Goal: Communication & Community: Answer question/provide support

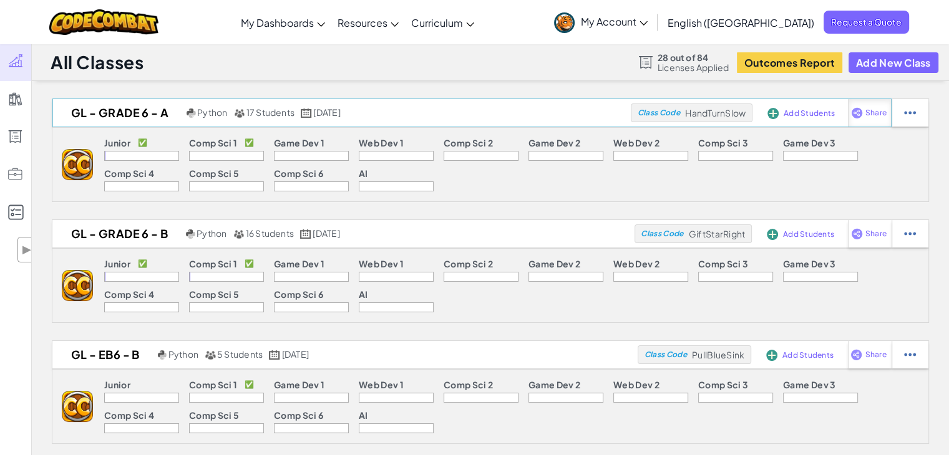
click at [858, 118] on img at bounding box center [857, 112] width 12 height 11
select select "write"
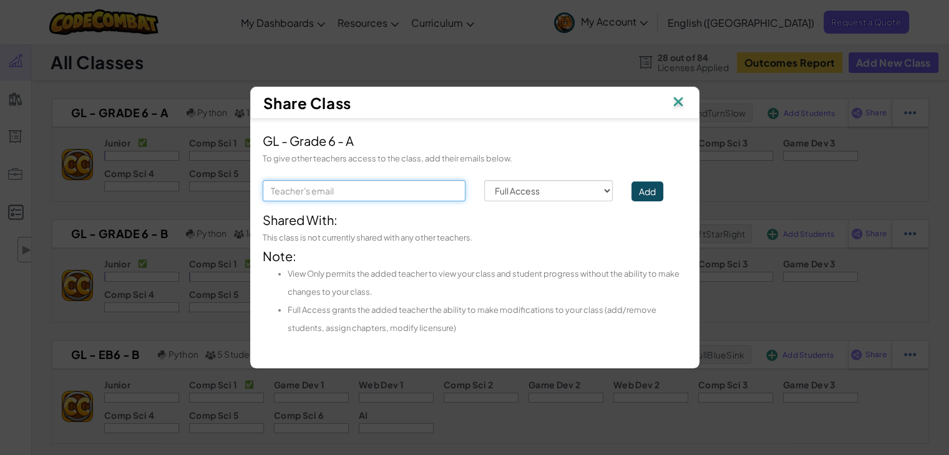
click at [415, 195] on input "text" at bounding box center [364, 190] width 203 height 21
type input "louis.abdallah@unique-minds.org"
click at [647, 195] on button "Add" at bounding box center [647, 191] width 32 height 20
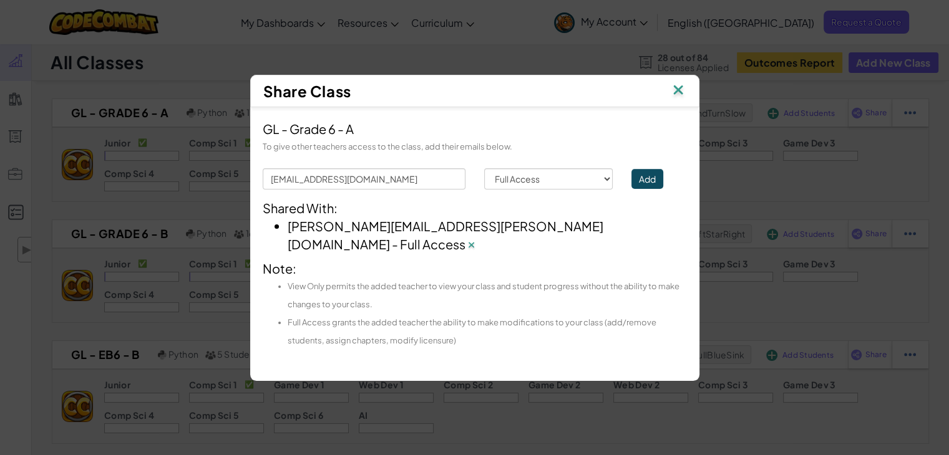
click at [679, 99] on img at bounding box center [678, 91] width 16 height 19
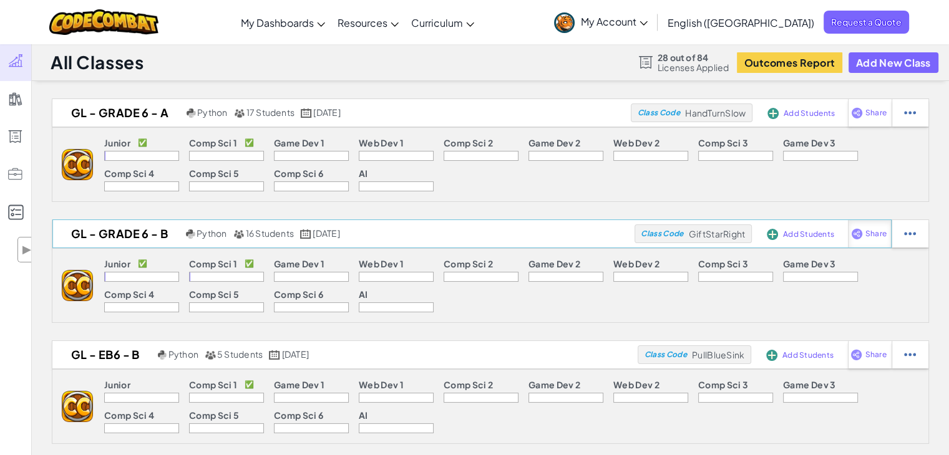
click at [878, 238] on span "Share" at bounding box center [875, 233] width 21 height 7
select select "write"
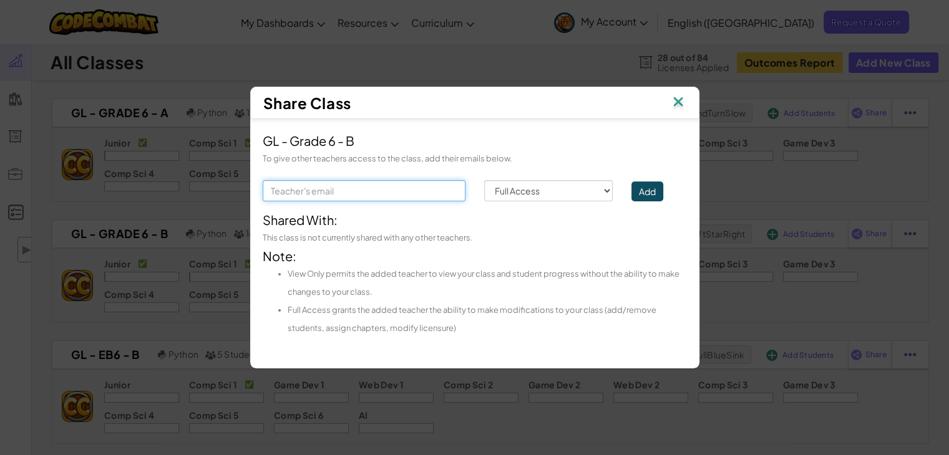
click at [420, 189] on input "text" at bounding box center [364, 190] width 203 height 21
type input "louis.abdallah@unique-minds.org"
click at [649, 193] on button "Add" at bounding box center [647, 191] width 32 height 20
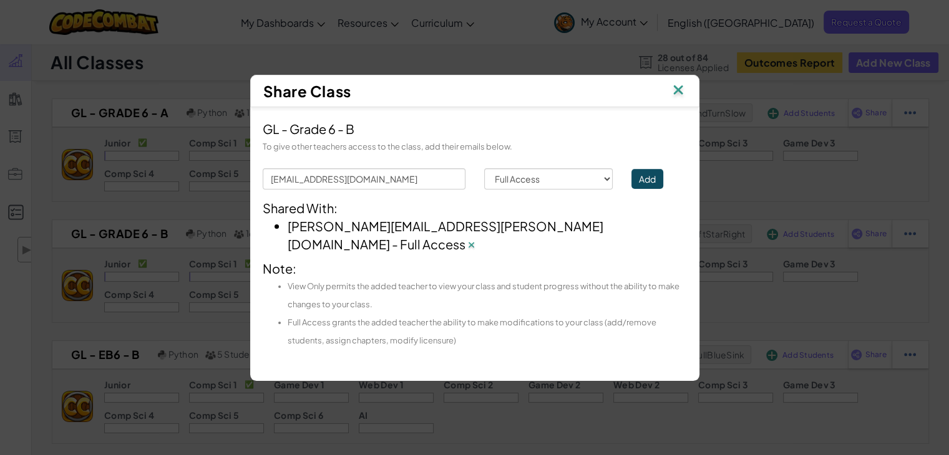
click at [679, 98] on img at bounding box center [678, 91] width 16 height 19
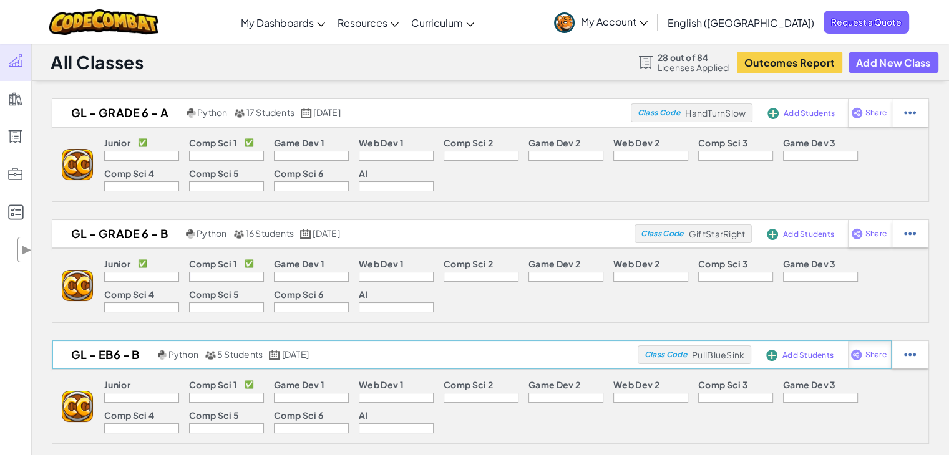
click at [869, 357] on span "Share" at bounding box center [874, 354] width 21 height 7
select select "write"
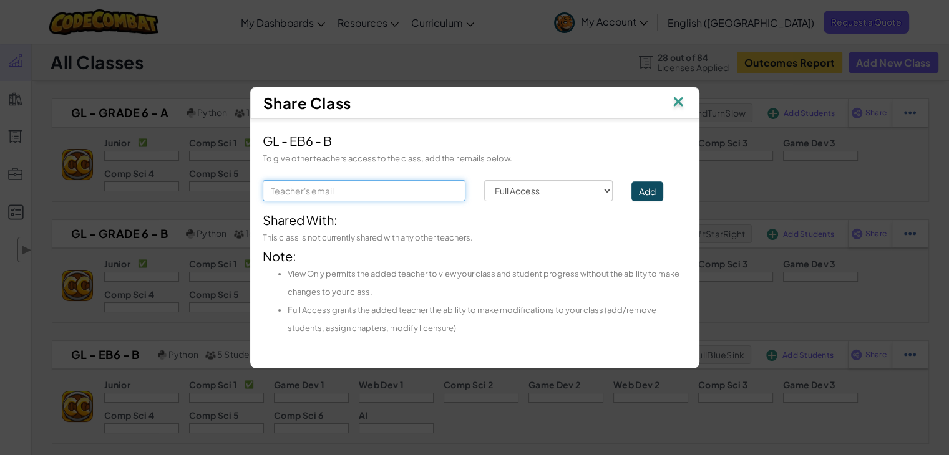
click at [409, 188] on input "text" at bounding box center [364, 190] width 203 height 21
type input "louis.abdallah@unique-minds.org"
click at [652, 193] on button "Add" at bounding box center [647, 191] width 32 height 20
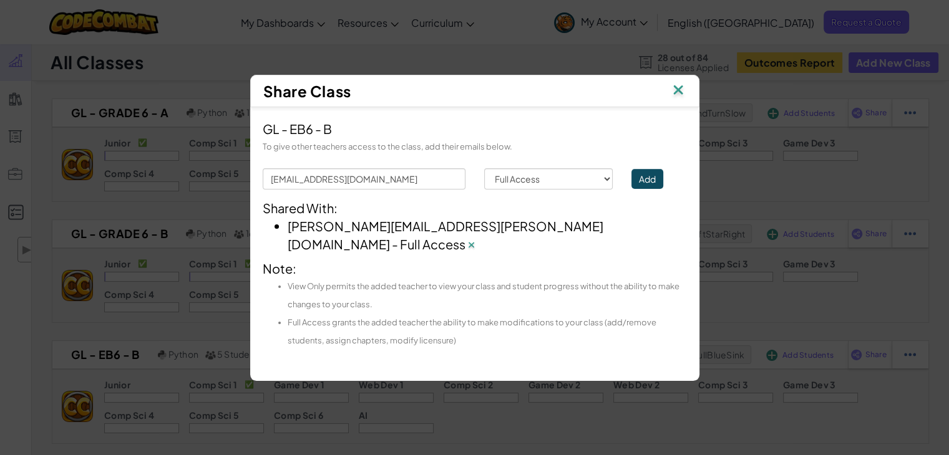
click at [674, 99] on img at bounding box center [678, 91] width 16 height 19
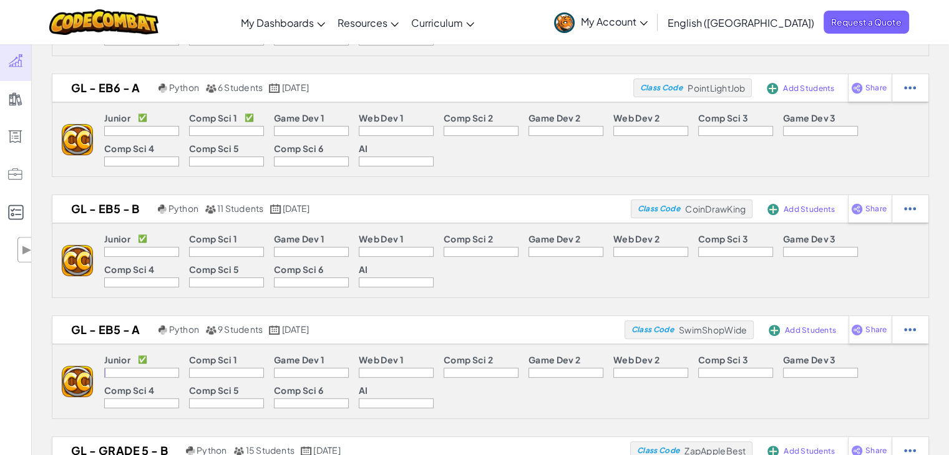
scroll to position [392, 0]
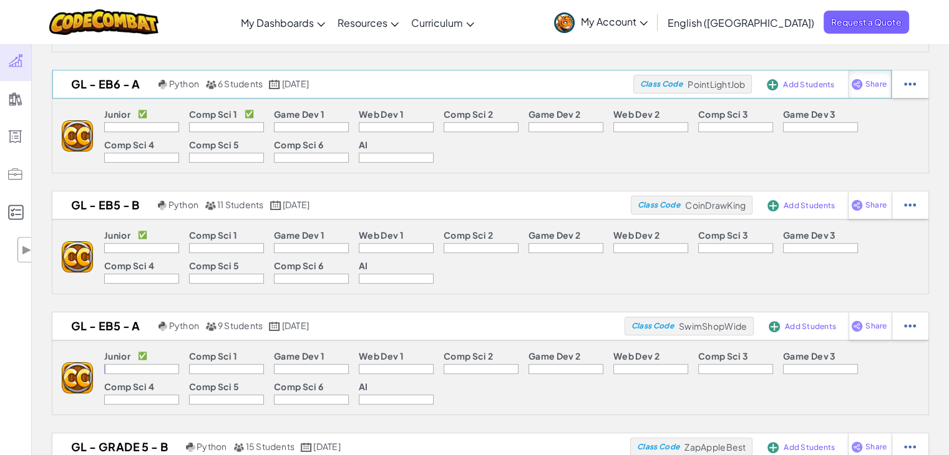
click at [871, 86] on span "Share" at bounding box center [875, 83] width 21 height 7
select select "write"
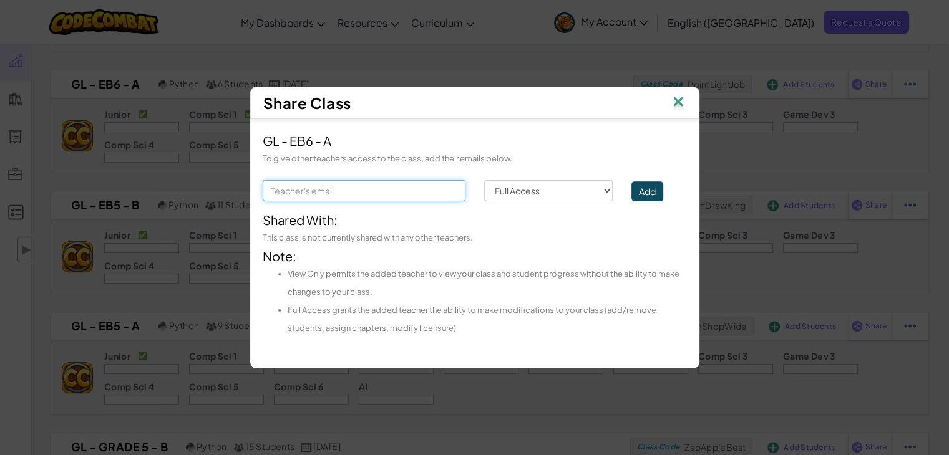
click at [400, 192] on input "text" at bounding box center [364, 190] width 203 height 21
type input "louis.abdallah@unique-minds.org"
click at [652, 193] on button "Add" at bounding box center [647, 191] width 32 height 20
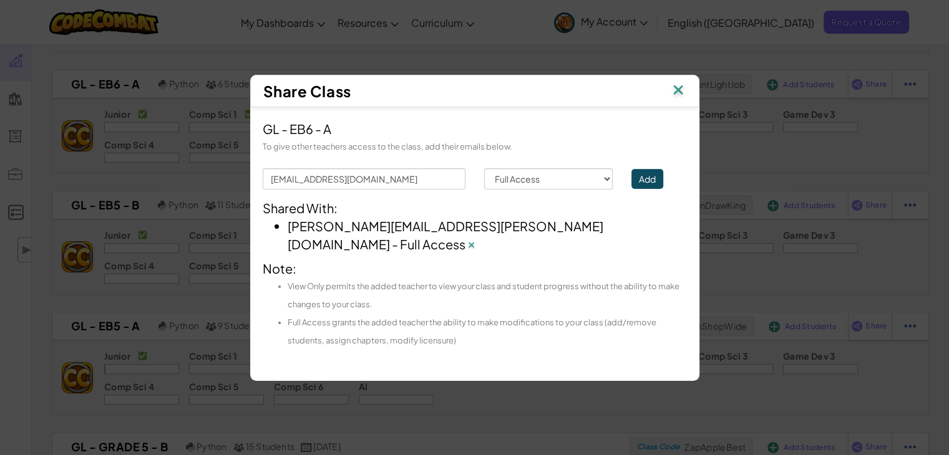
click at [684, 99] on img at bounding box center [678, 91] width 16 height 19
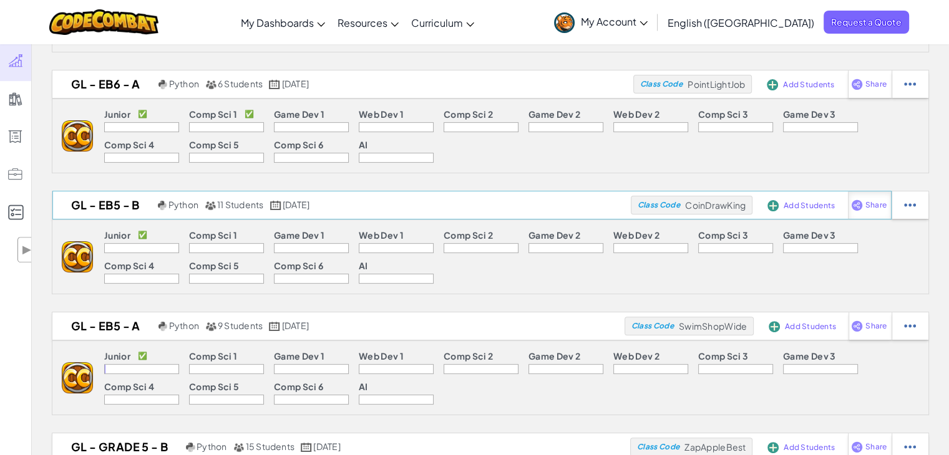
click at [873, 203] on span "Share" at bounding box center [875, 204] width 21 height 7
select select "write"
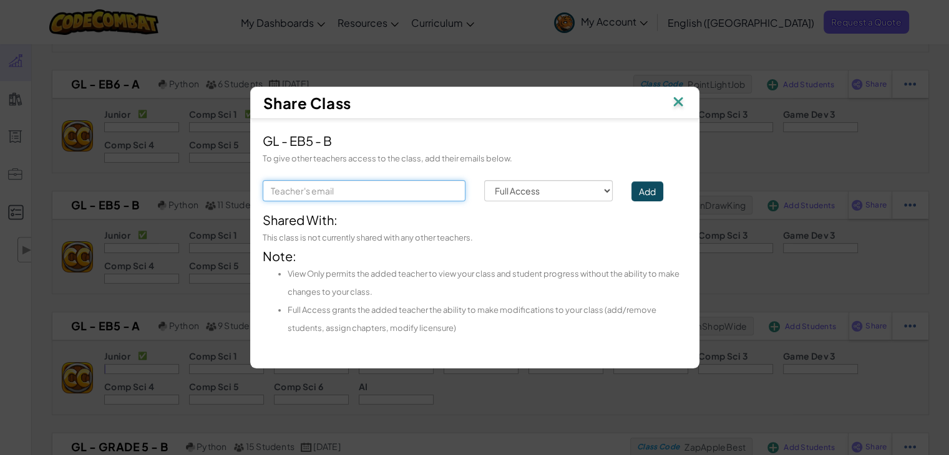
click at [408, 195] on input "text" at bounding box center [364, 190] width 203 height 21
type input "louis.abdallah@unique-minds.org"
click at [651, 190] on button "Add" at bounding box center [647, 191] width 32 height 20
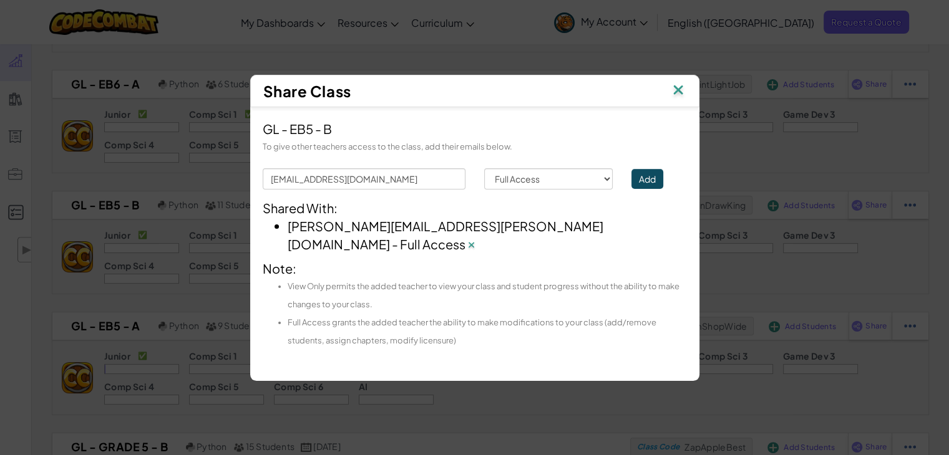
click at [677, 99] on img at bounding box center [678, 91] width 16 height 19
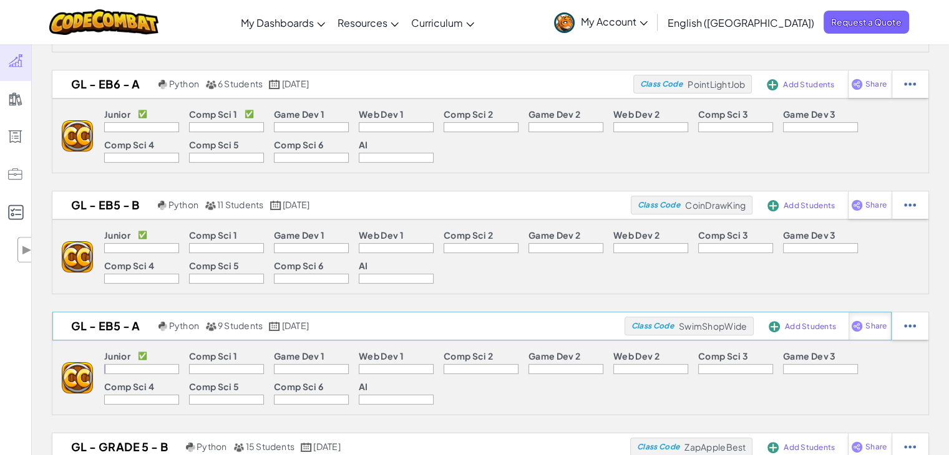
click at [863, 315] on div "Share" at bounding box center [869, 325] width 43 height 27
select select "write"
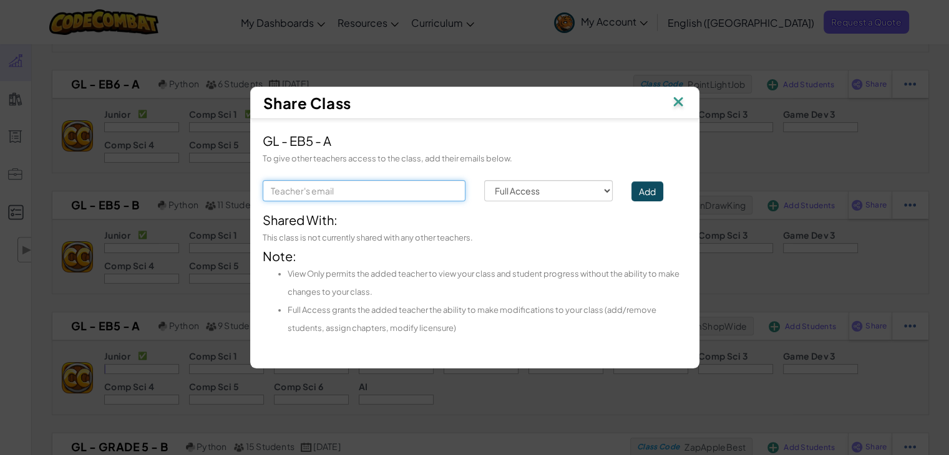
click at [394, 193] on input "text" at bounding box center [364, 190] width 203 height 21
type input "louis.abdallah@unique-minds.org"
click at [644, 191] on button "Add" at bounding box center [647, 191] width 32 height 20
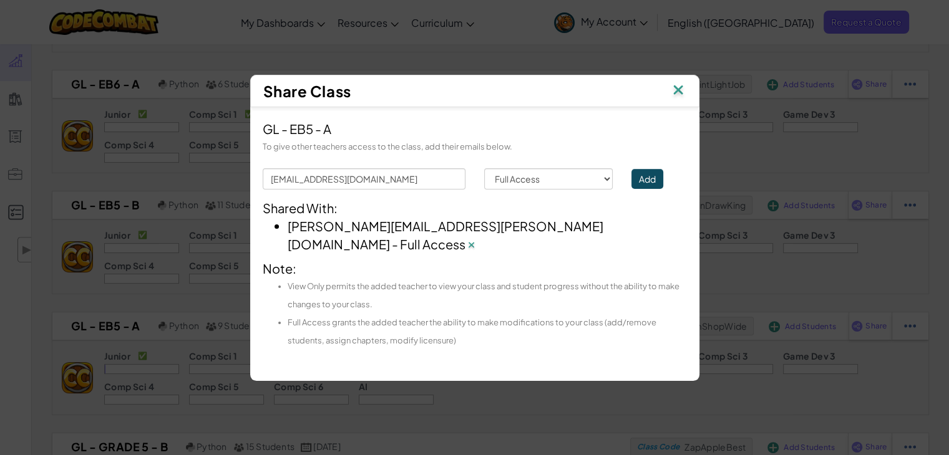
click at [675, 95] on img at bounding box center [678, 91] width 16 height 19
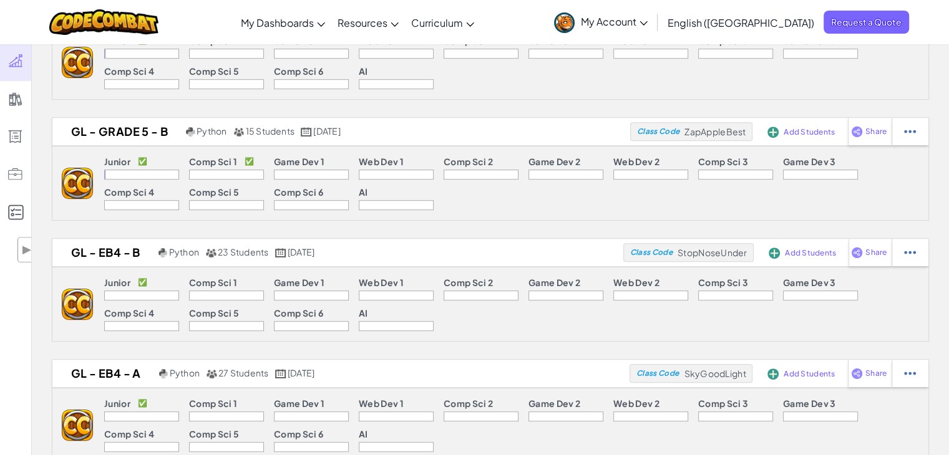
scroll to position [745, 0]
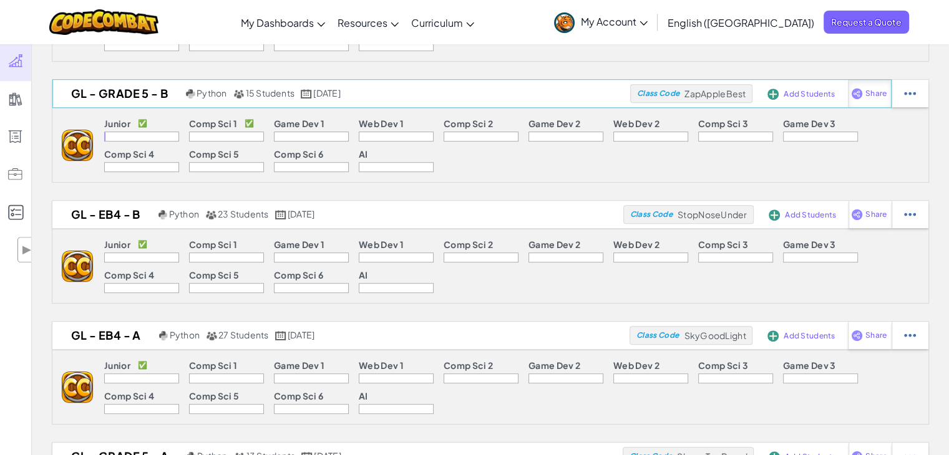
click at [868, 95] on span "Share" at bounding box center [875, 93] width 21 height 7
select select "write"
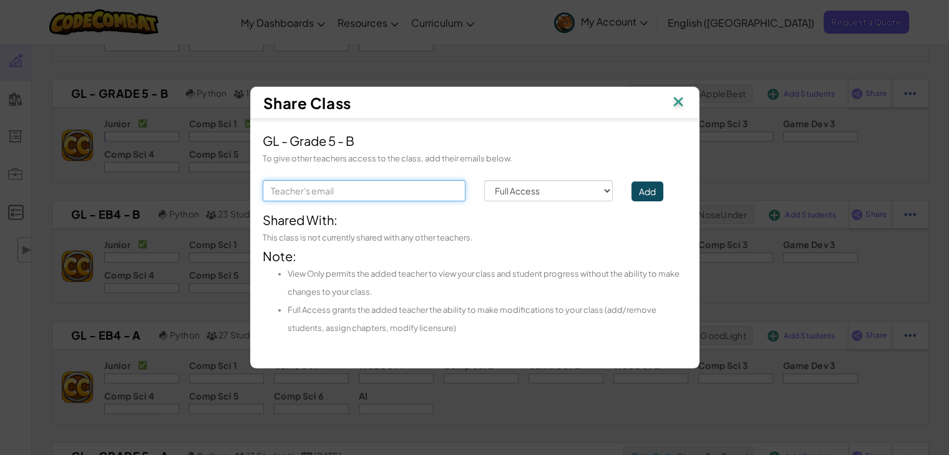
click at [415, 186] on input "text" at bounding box center [364, 190] width 203 height 21
type input "louis.abdallah@unique-minds.org"
click at [656, 188] on button "Add" at bounding box center [647, 191] width 32 height 20
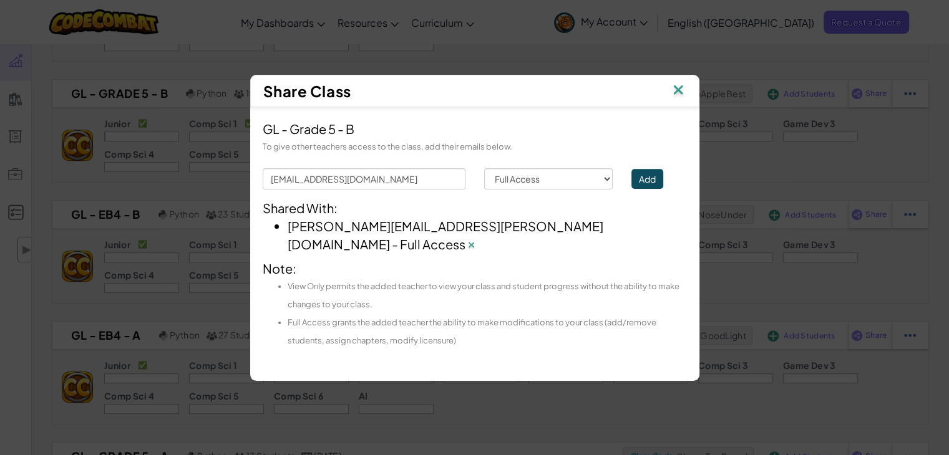
click at [681, 100] on img at bounding box center [678, 91] width 16 height 19
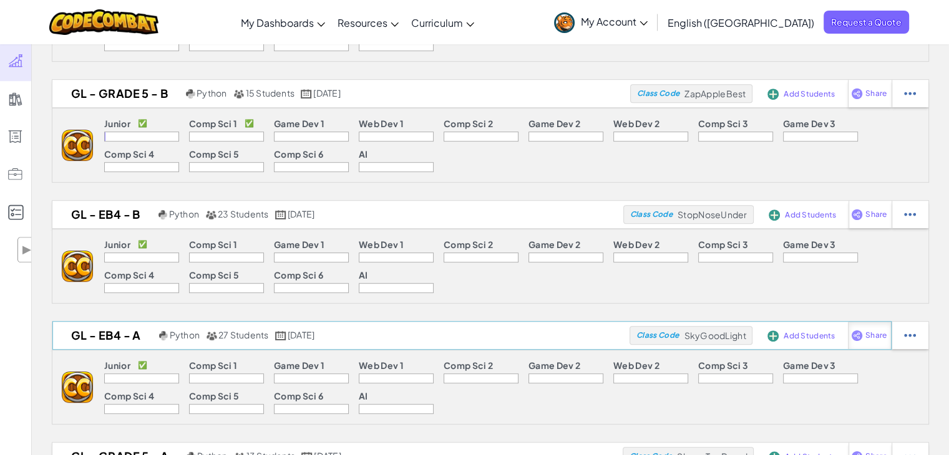
click at [869, 332] on span "Share" at bounding box center [875, 335] width 21 height 7
select select "write"
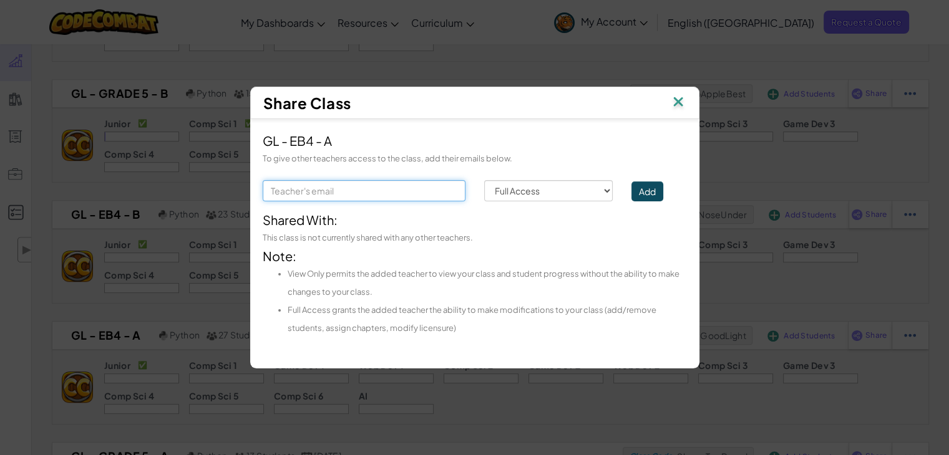
drag, startPoint x: 430, startPoint y: 195, endPoint x: 425, endPoint y: 199, distance: 6.6
click at [430, 195] on input "text" at bounding box center [364, 190] width 203 height 21
type input "louis.abdallah@unique-minds.org"
click at [644, 194] on button "Add" at bounding box center [647, 191] width 32 height 20
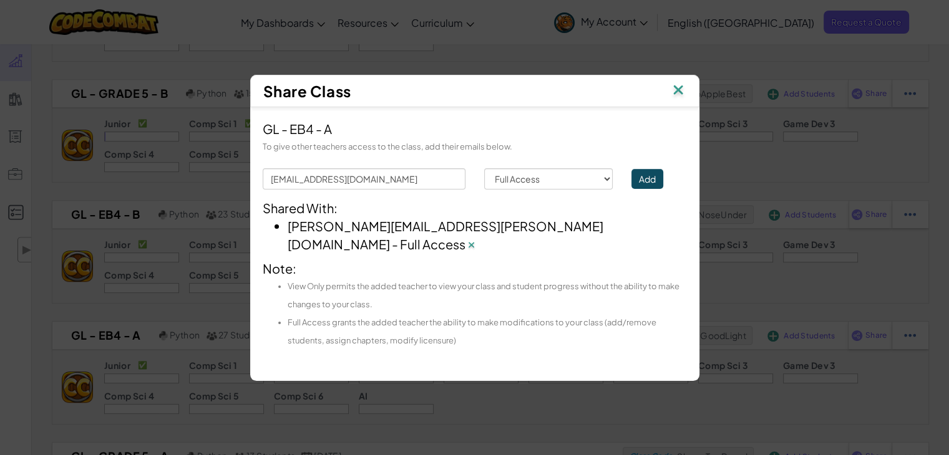
click at [682, 97] on img at bounding box center [678, 91] width 16 height 19
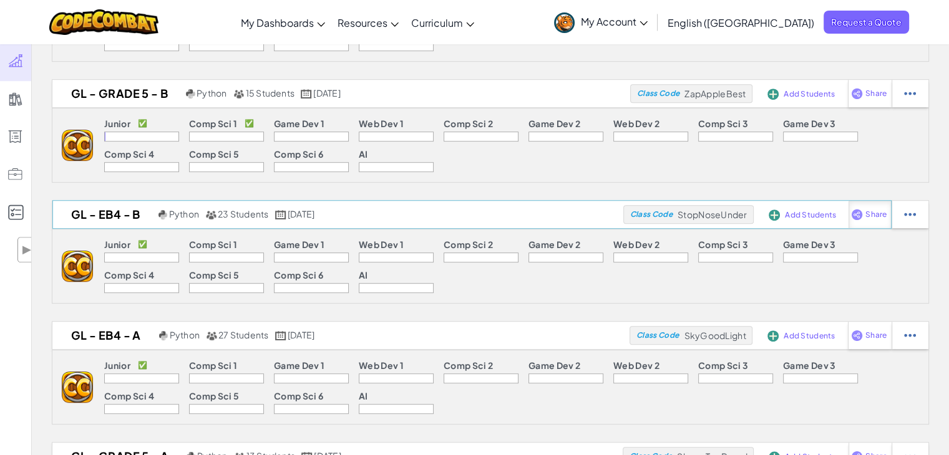
click at [866, 215] on span "Share" at bounding box center [875, 214] width 21 height 7
select select "write"
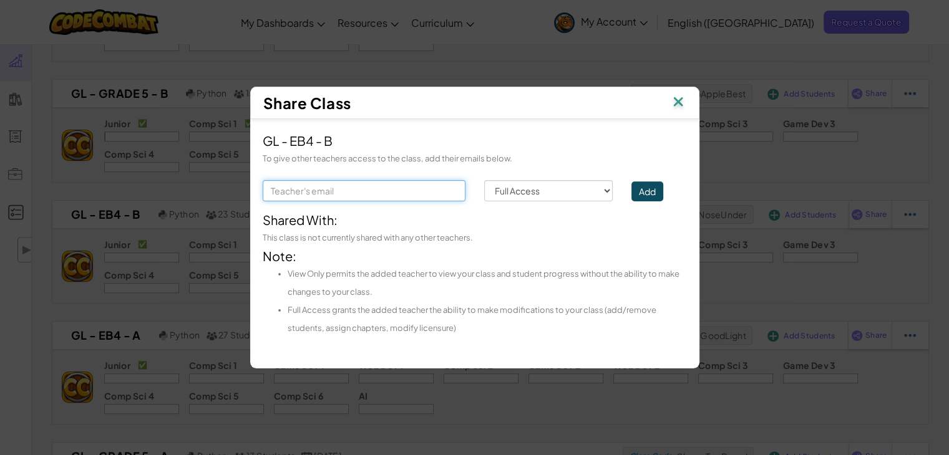
click at [412, 188] on input "text" at bounding box center [364, 190] width 203 height 21
type input "louis.abdallah@unique-minds.org"
click at [651, 187] on button "Add" at bounding box center [647, 191] width 32 height 20
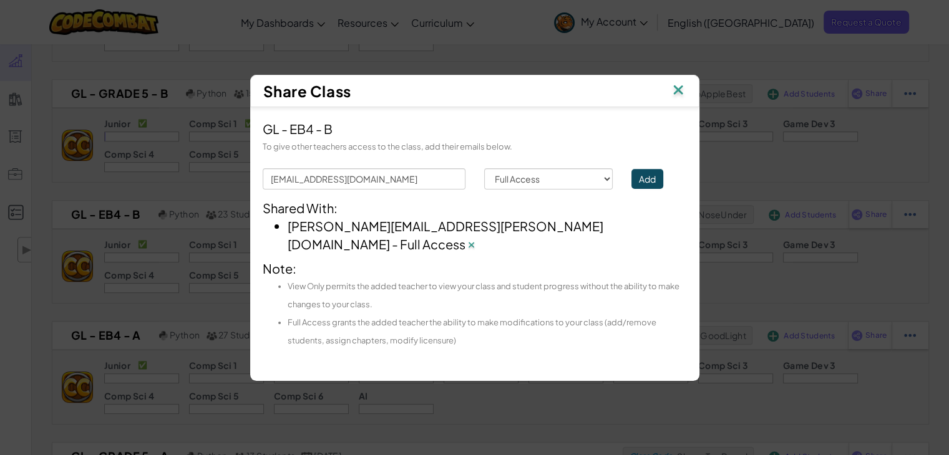
click at [679, 100] on img at bounding box center [678, 91] width 16 height 19
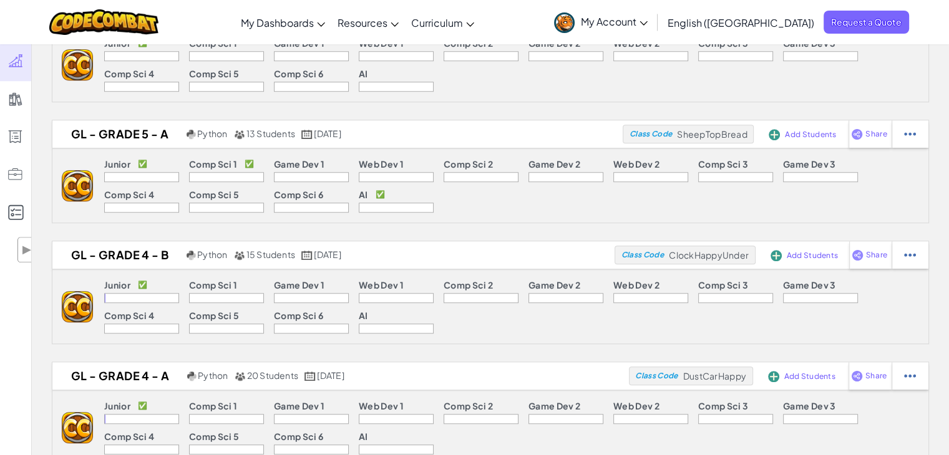
scroll to position [1116, 0]
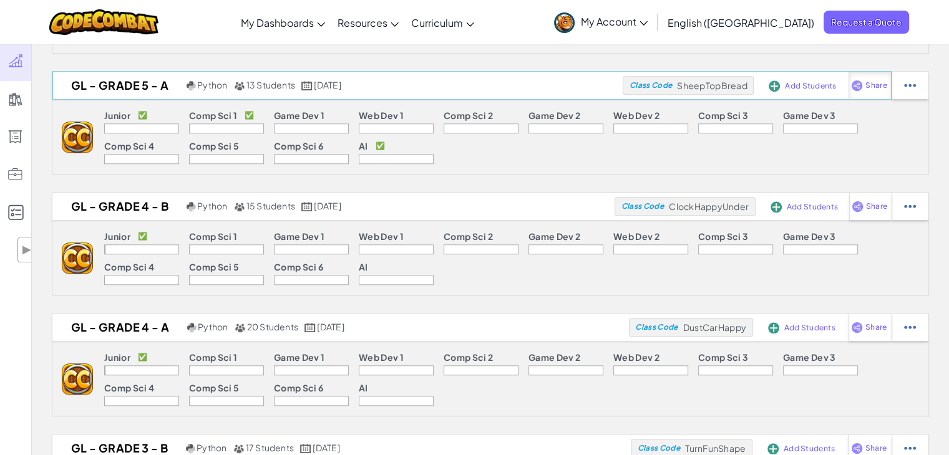
click at [873, 85] on span "Share" at bounding box center [875, 85] width 21 height 7
select select "write"
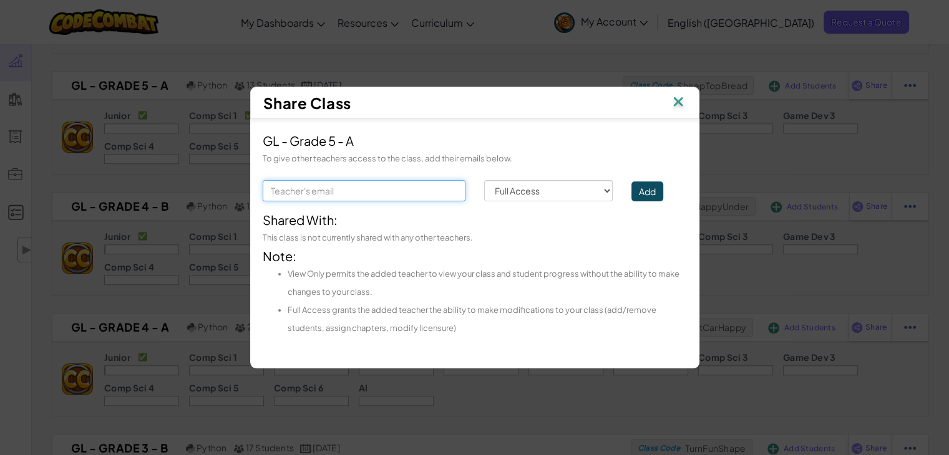
click at [412, 188] on input "text" at bounding box center [364, 190] width 203 height 21
type input "louis.abdallah@unique-minds.org"
click at [647, 188] on button "Add" at bounding box center [647, 191] width 32 height 20
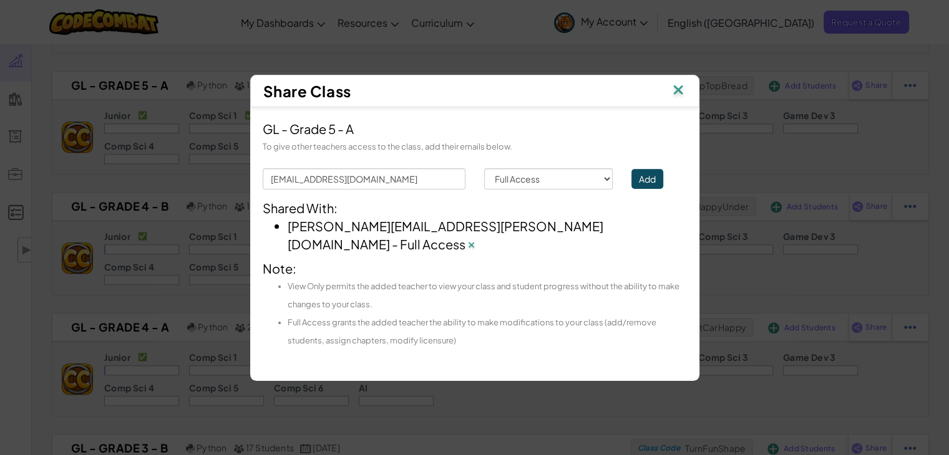
click at [677, 98] on img at bounding box center [678, 91] width 16 height 19
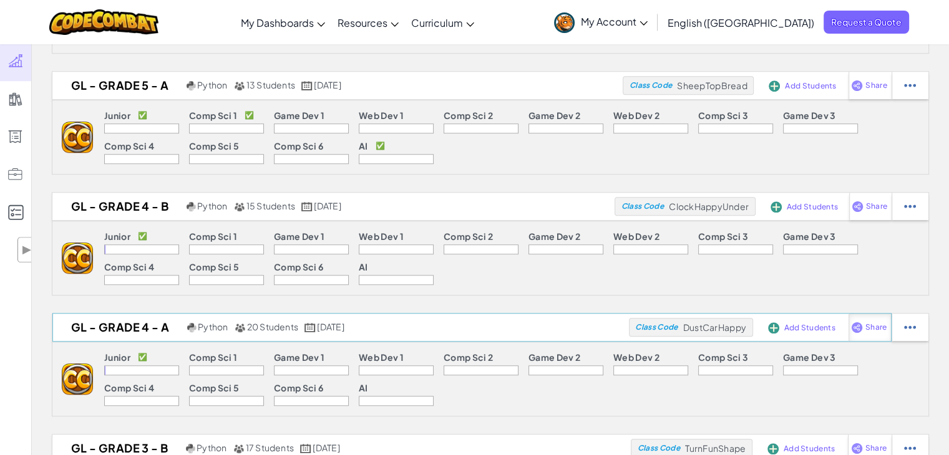
click at [873, 324] on span "Share" at bounding box center [875, 327] width 21 height 7
select select "write"
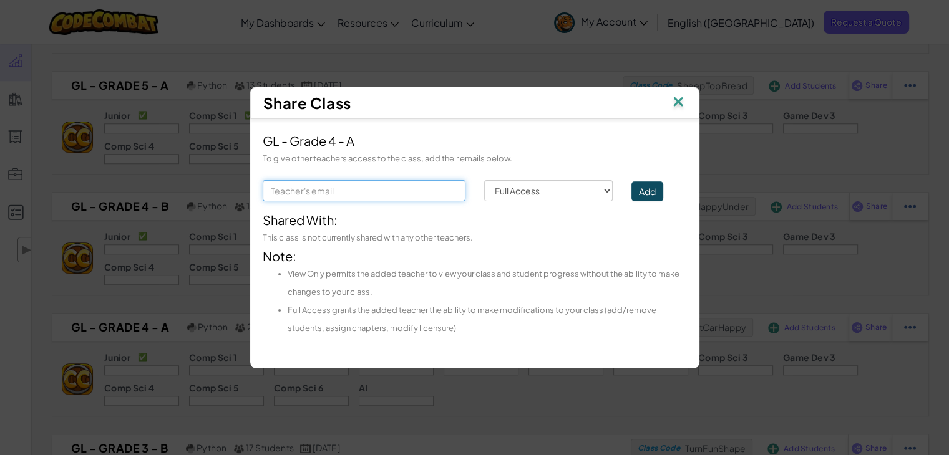
click at [440, 190] on input "text" at bounding box center [364, 190] width 203 height 21
type input "louis.abdallah@unique-minds.org"
click at [659, 185] on button "Add" at bounding box center [647, 191] width 32 height 20
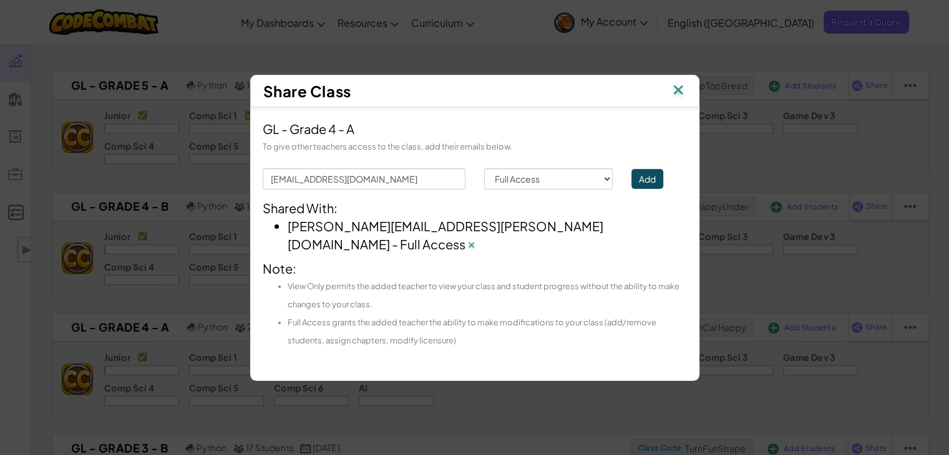
click at [683, 95] on img at bounding box center [678, 91] width 16 height 19
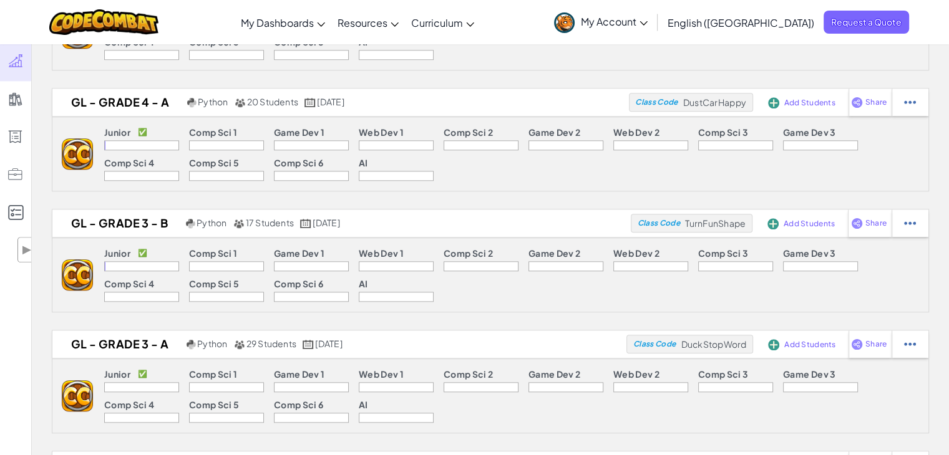
scroll to position [1348, 0]
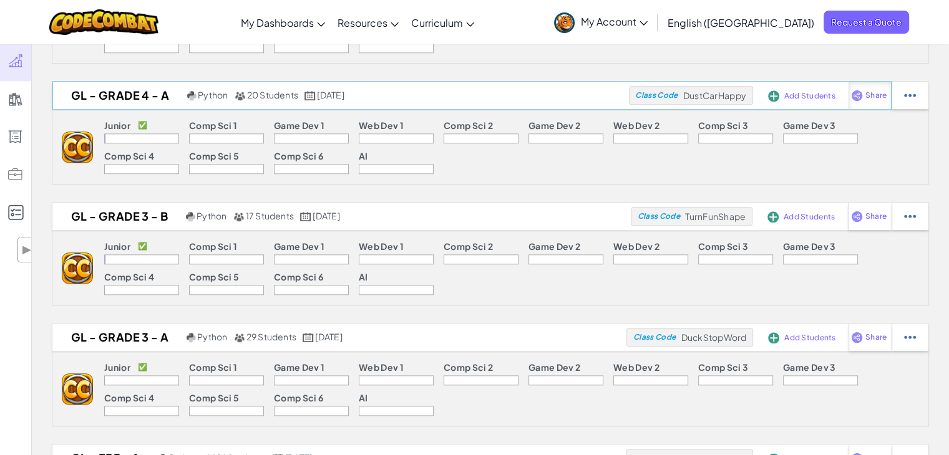
click at [866, 95] on span "Share" at bounding box center [875, 95] width 21 height 7
select select "write"
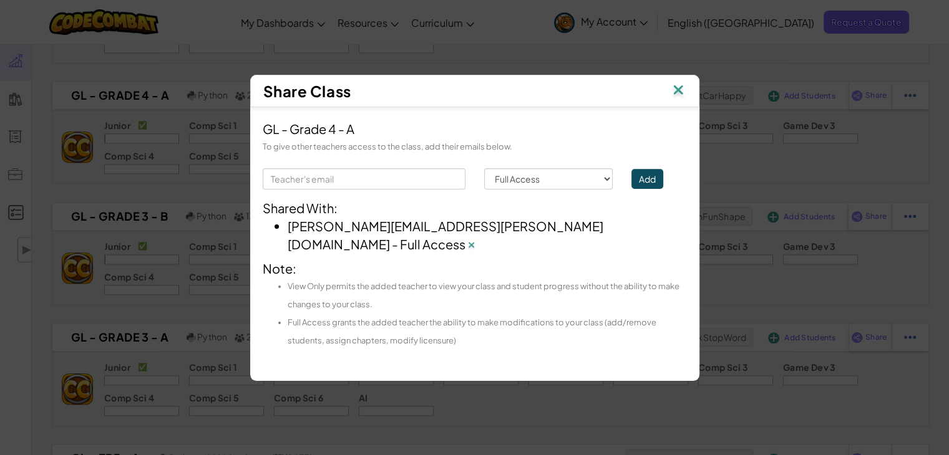
click at [681, 94] on img at bounding box center [678, 91] width 16 height 19
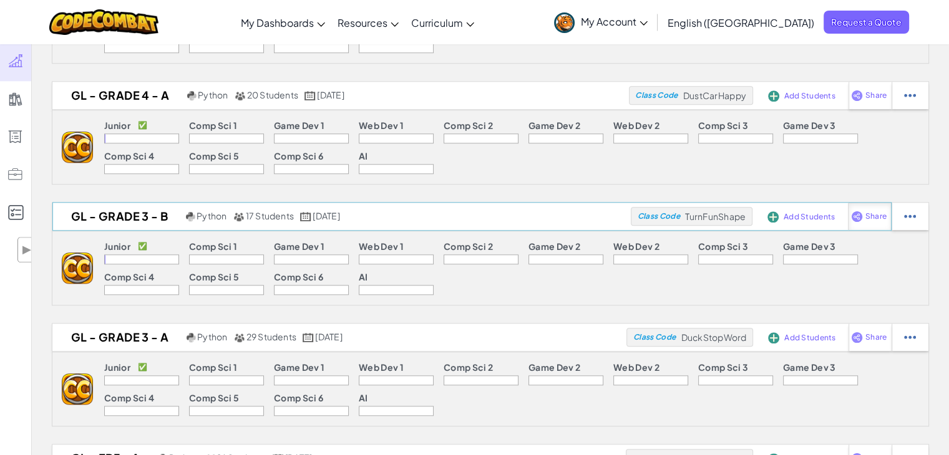
click at [874, 215] on span "Share" at bounding box center [875, 216] width 21 height 7
select select "write"
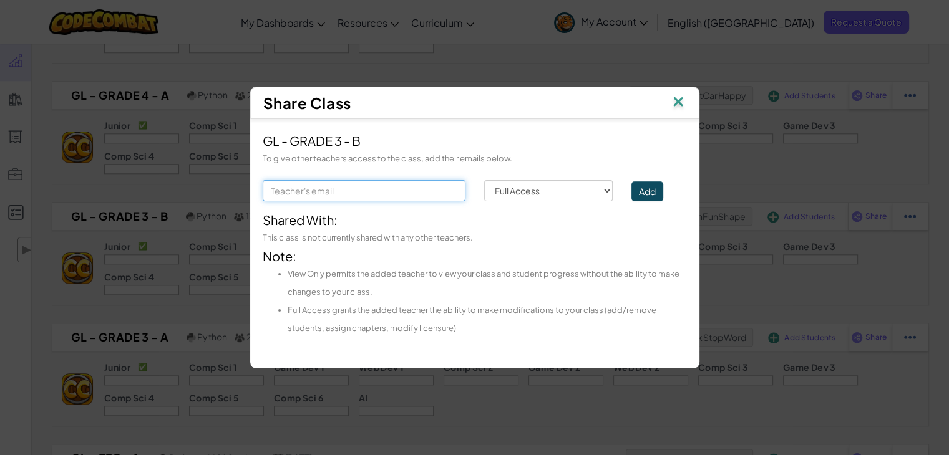
click at [385, 192] on input "text" at bounding box center [364, 190] width 203 height 21
type input "louis.abdallah@unique-minds.org"
click at [647, 190] on button "Add" at bounding box center [647, 191] width 32 height 20
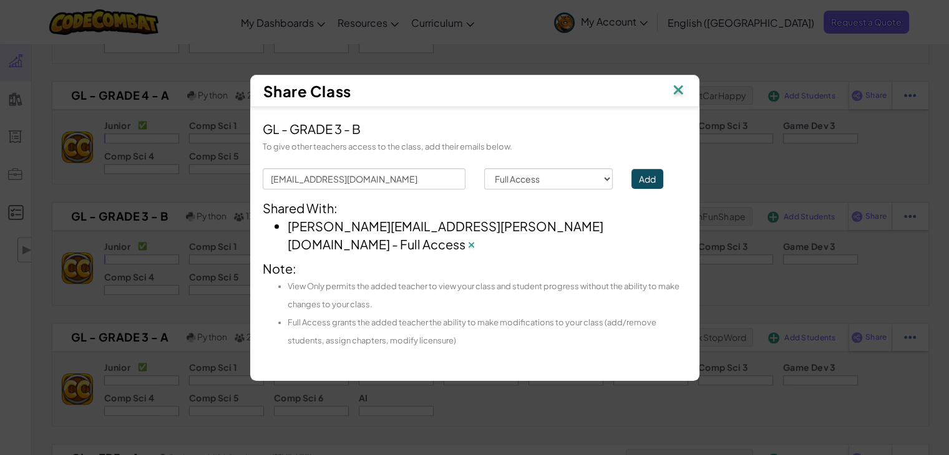
click at [680, 100] on img at bounding box center [678, 91] width 16 height 19
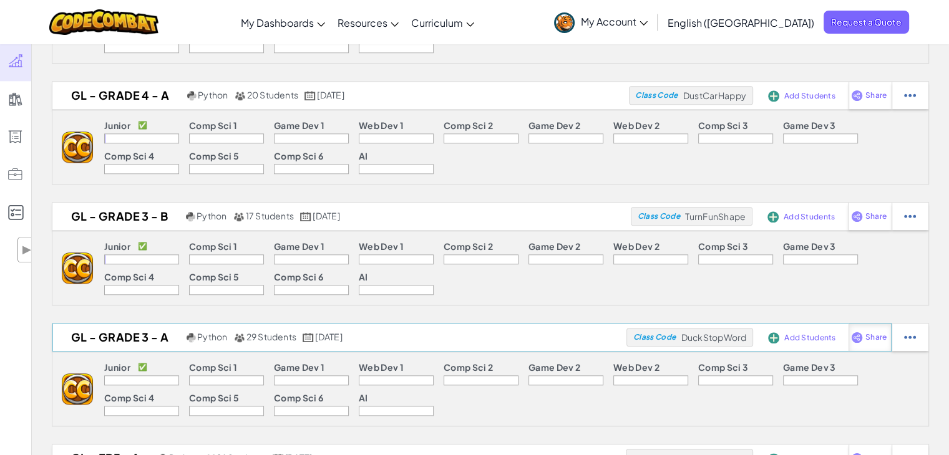
click at [861, 341] on div "Share" at bounding box center [869, 337] width 43 height 27
select select "write"
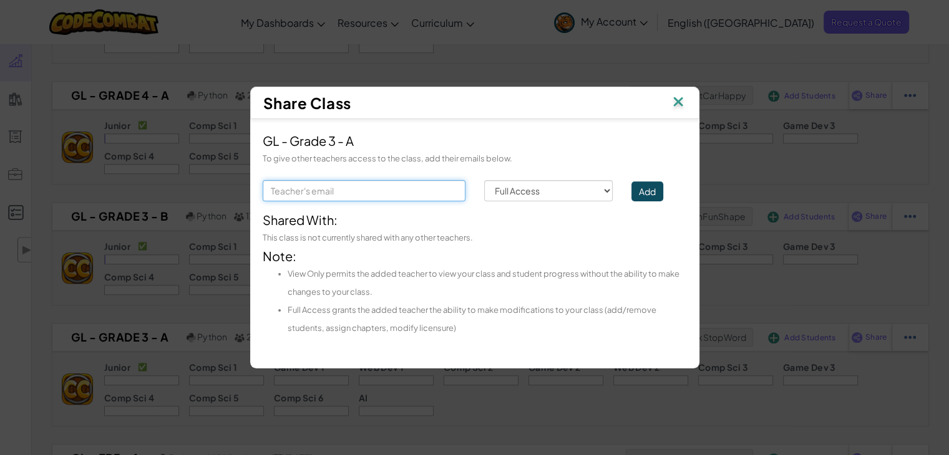
click at [386, 185] on input "text" at bounding box center [364, 190] width 203 height 21
type input "louis.abdallah@unique-minds.org"
click at [651, 195] on button "Add" at bounding box center [647, 191] width 32 height 20
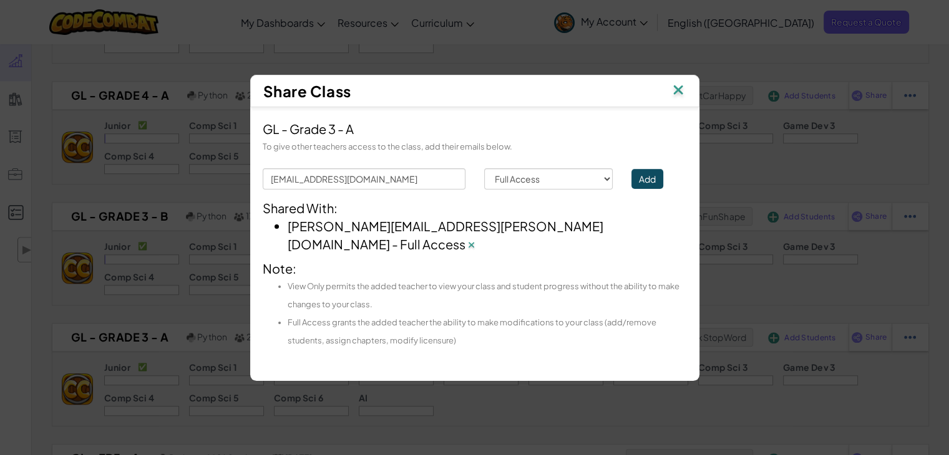
click at [684, 100] on img at bounding box center [678, 91] width 16 height 19
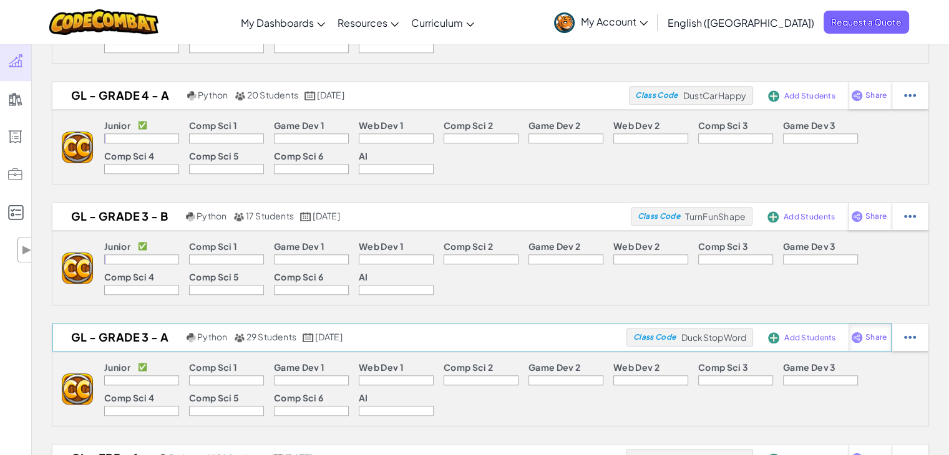
click at [859, 338] on img at bounding box center [857, 337] width 12 height 11
select select "write"
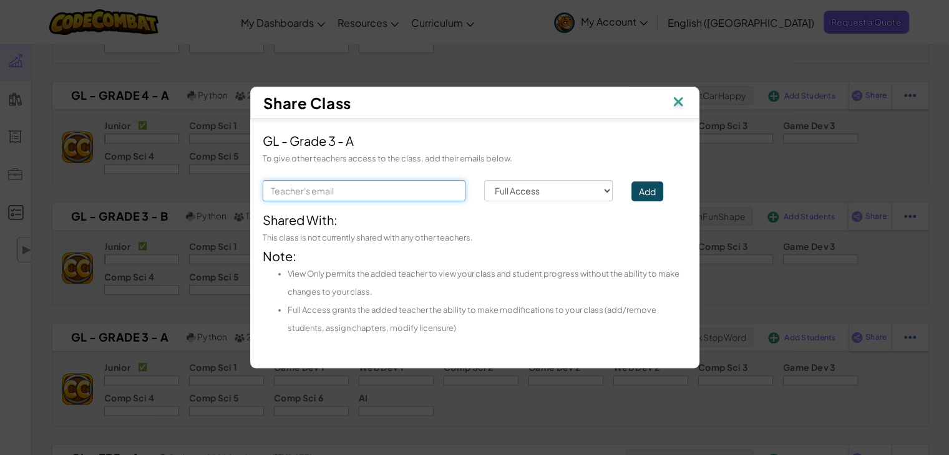
click at [424, 189] on input "text" at bounding box center [364, 190] width 203 height 21
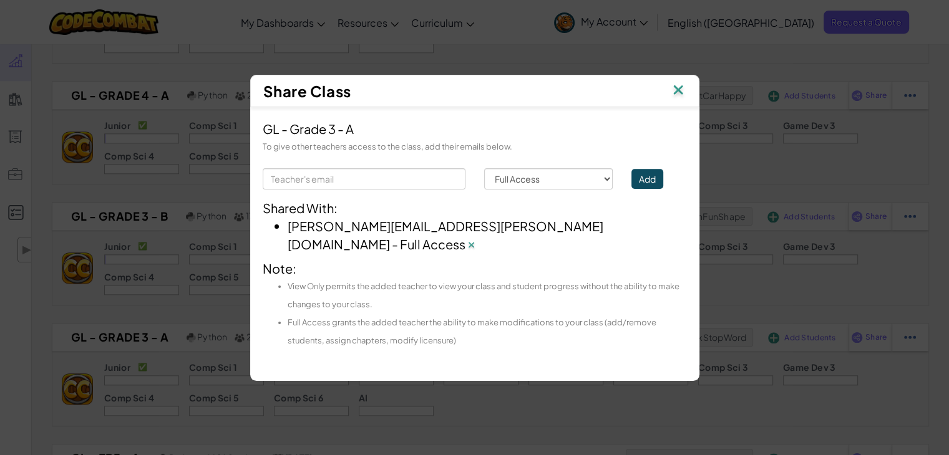
click at [679, 98] on img at bounding box center [678, 91] width 16 height 19
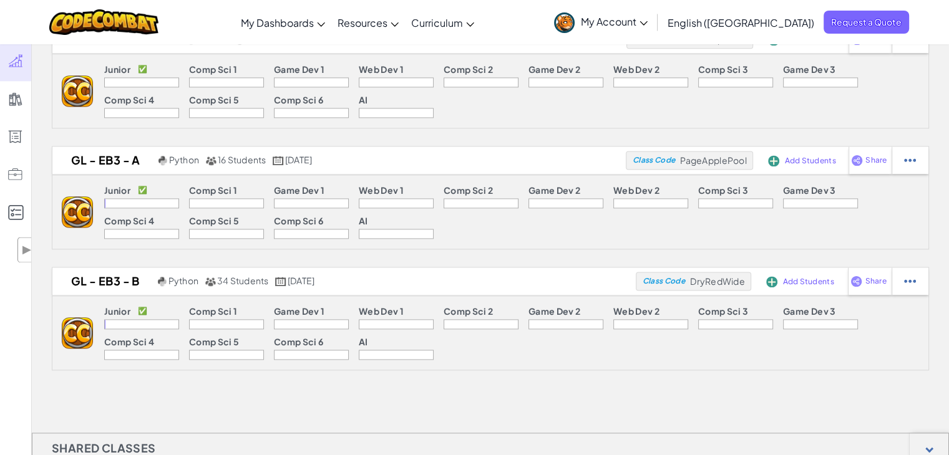
scroll to position [1653, 0]
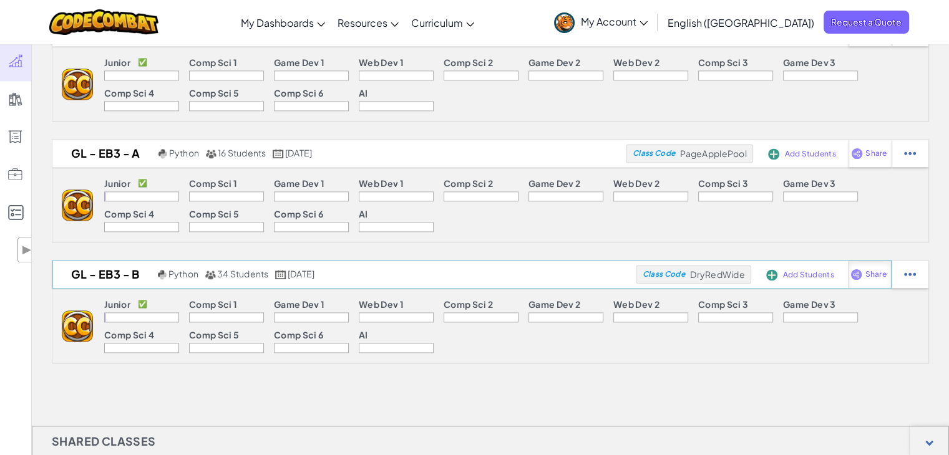
click at [876, 261] on div "Share" at bounding box center [870, 274] width 44 height 27
select select "write"
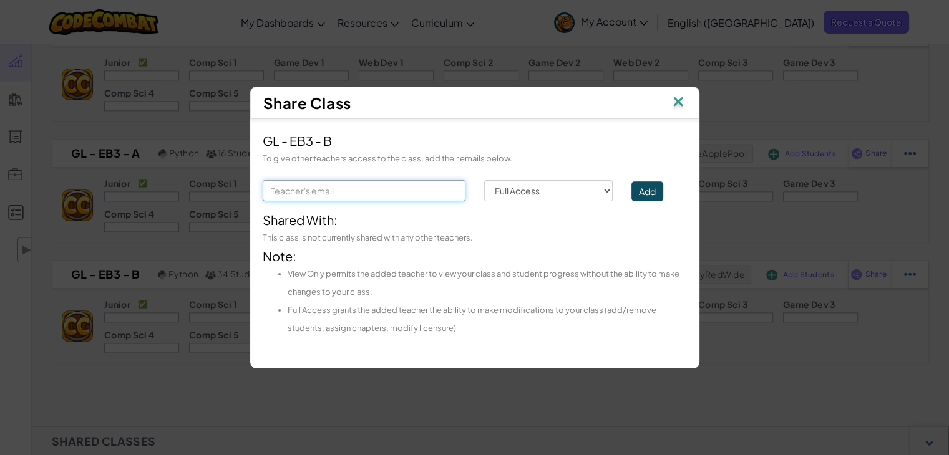
click at [425, 188] on input "text" at bounding box center [364, 190] width 203 height 21
type input "louis.abdallah@unique-minds.org"
click at [641, 191] on button "Add" at bounding box center [647, 191] width 32 height 20
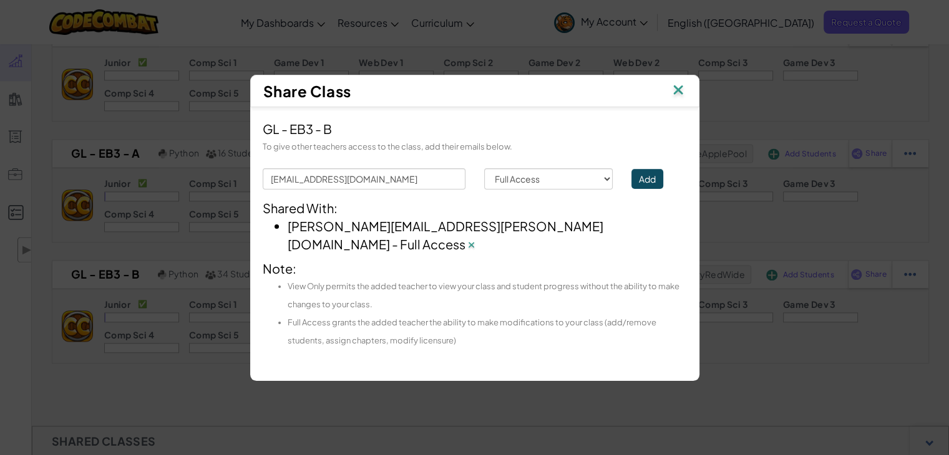
click at [676, 100] on img at bounding box center [678, 91] width 16 height 19
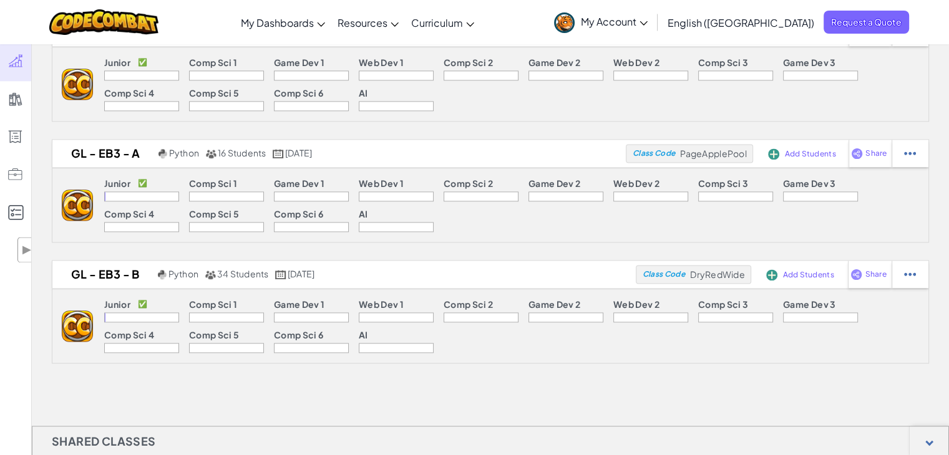
click at [861, 148] on img at bounding box center [857, 153] width 12 height 11
select select "write"
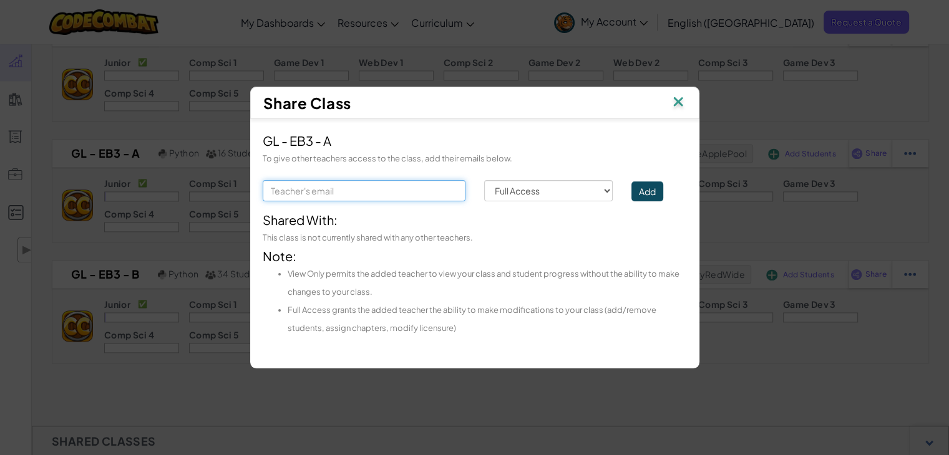
click at [429, 186] on input "text" at bounding box center [364, 190] width 203 height 21
type input "louis.abdallah@unique-minds.org"
click at [639, 185] on button "Add" at bounding box center [647, 191] width 32 height 20
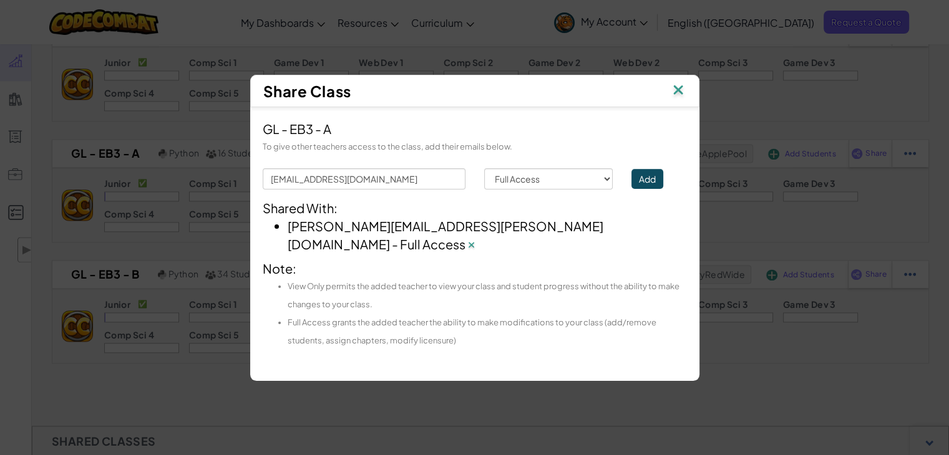
click at [677, 100] on img at bounding box center [678, 91] width 16 height 19
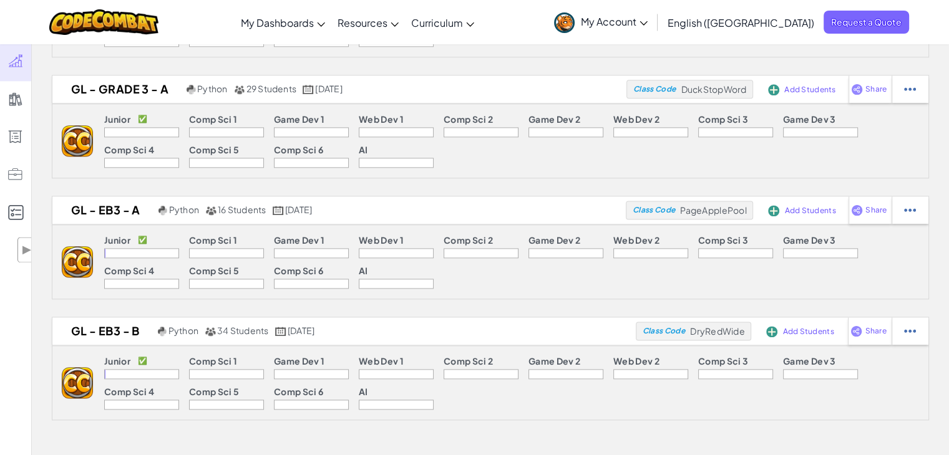
scroll to position [1555, 0]
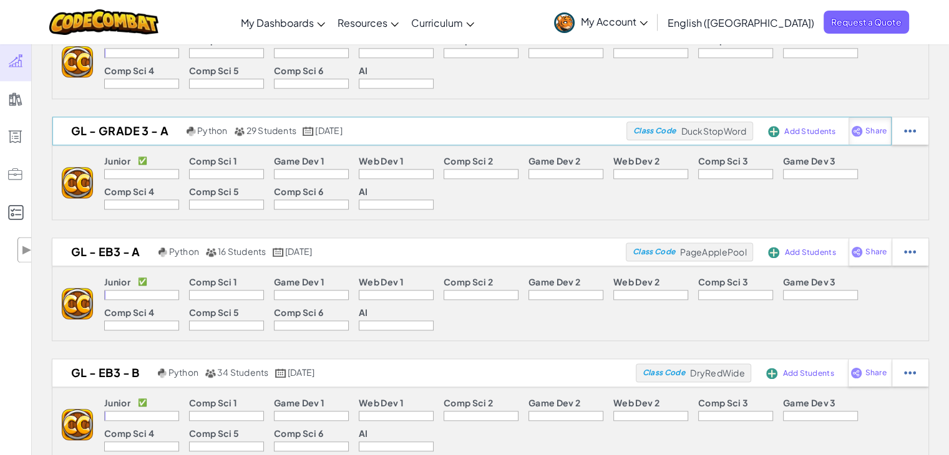
click at [869, 127] on span "Share" at bounding box center [875, 130] width 21 height 7
select select "write"
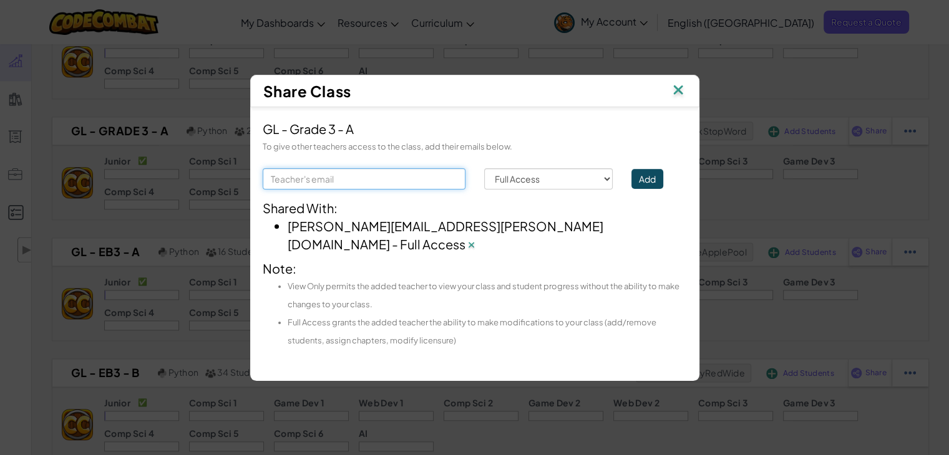
click at [410, 190] on input "text" at bounding box center [364, 178] width 203 height 21
click at [679, 98] on img at bounding box center [678, 91] width 16 height 19
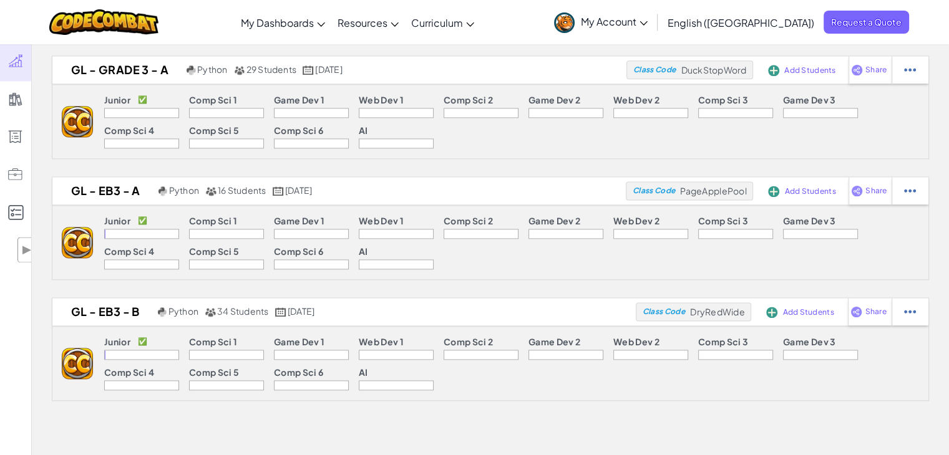
scroll to position [1578, 0]
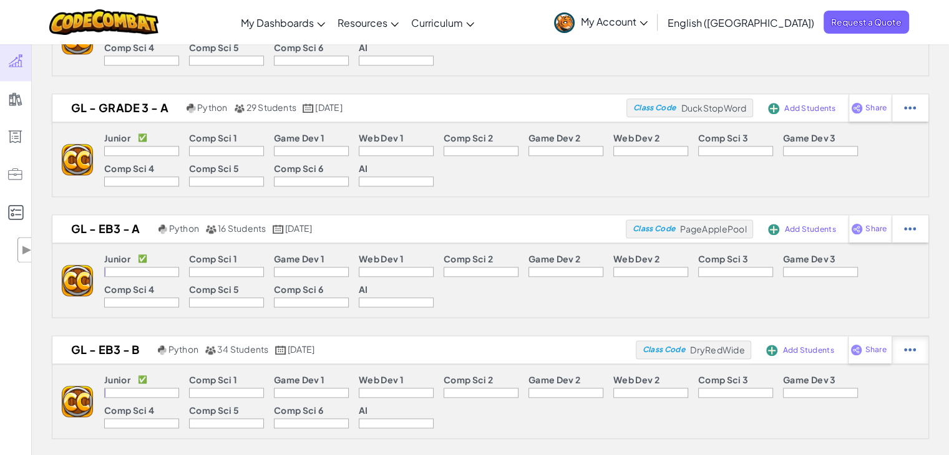
click at [907, 349] on img at bounding box center [910, 349] width 12 height 11
select select "blocks-text"
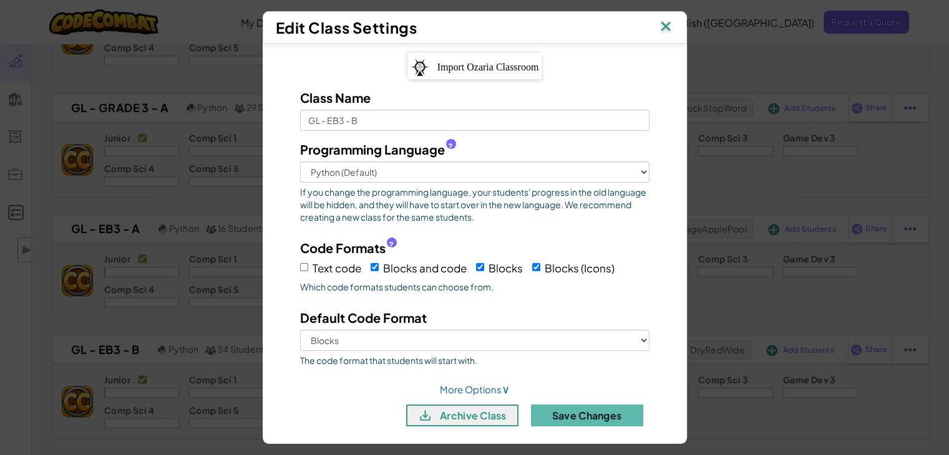
click at [674, 25] on img at bounding box center [665, 27] width 16 height 19
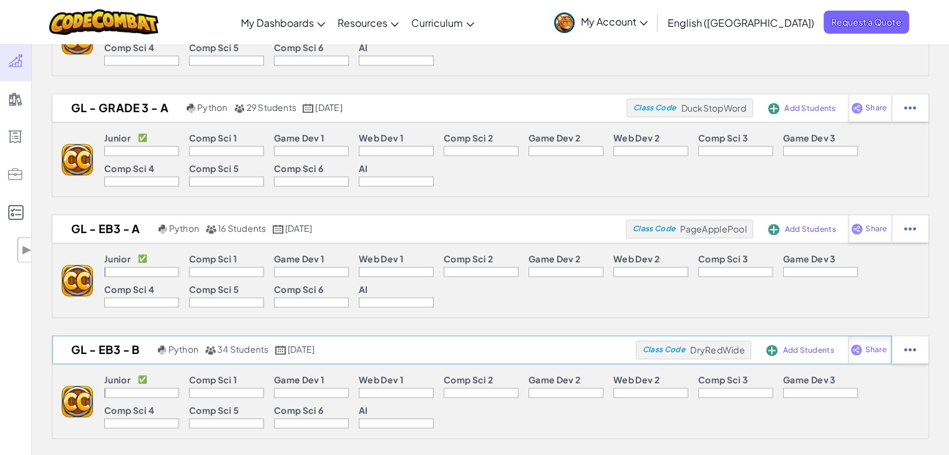
click at [863, 345] on div "Share" at bounding box center [870, 349] width 44 height 27
select select "write"
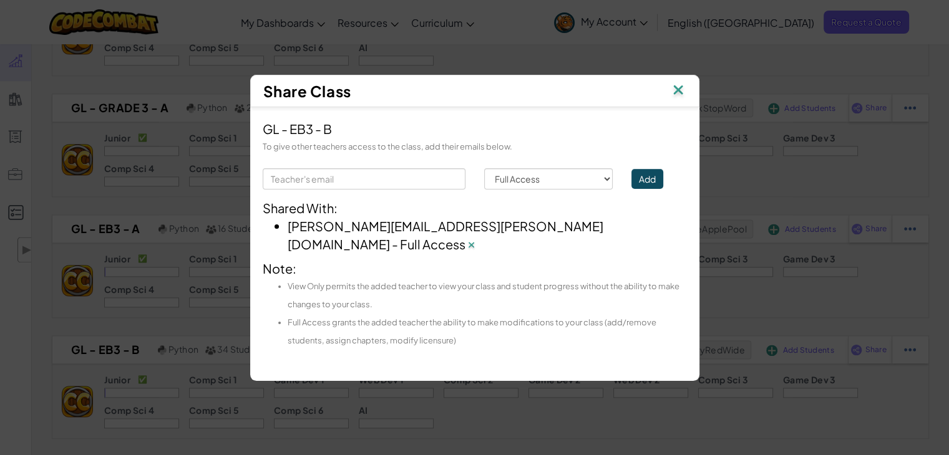
click at [677, 98] on img at bounding box center [678, 91] width 16 height 19
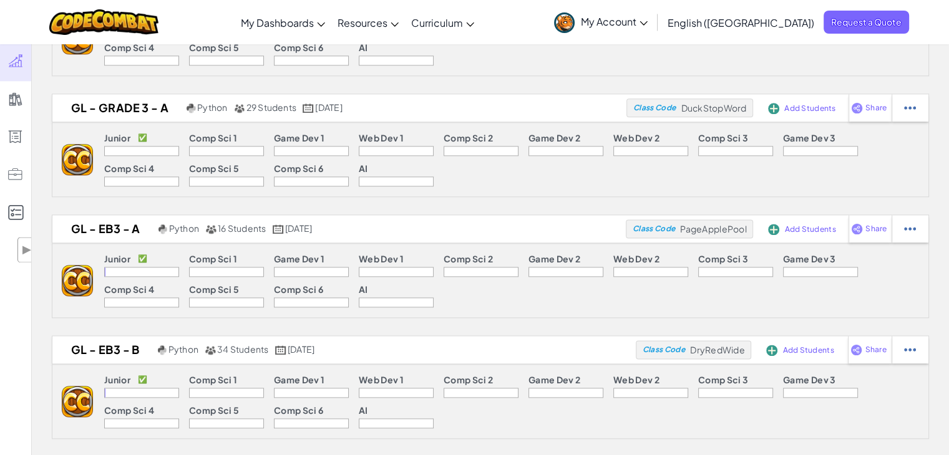
scroll to position [1598, 0]
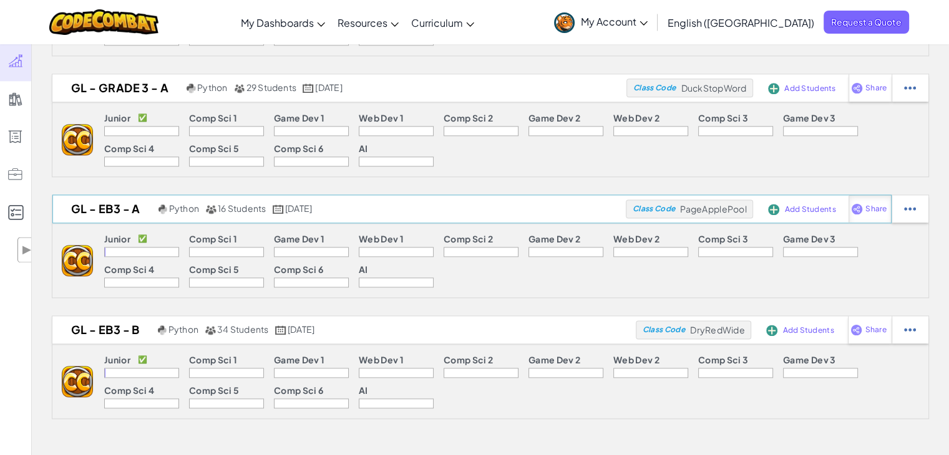
click at [881, 206] on span "Share" at bounding box center [875, 208] width 21 height 7
select select "write"
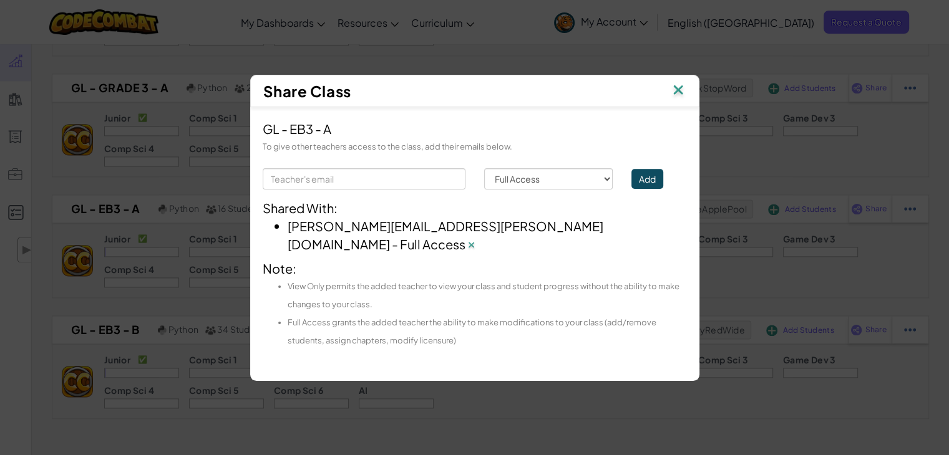
click at [676, 100] on img at bounding box center [678, 91] width 16 height 19
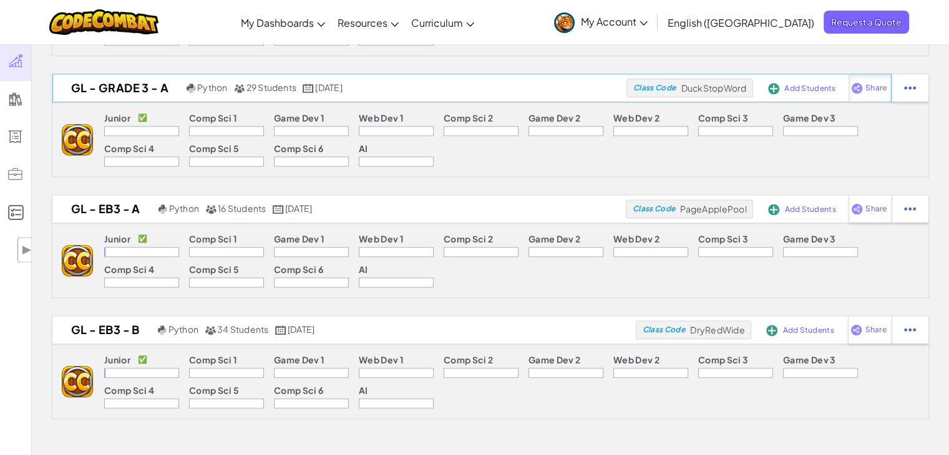
click at [867, 86] on span "Share" at bounding box center [875, 87] width 21 height 7
select select "write"
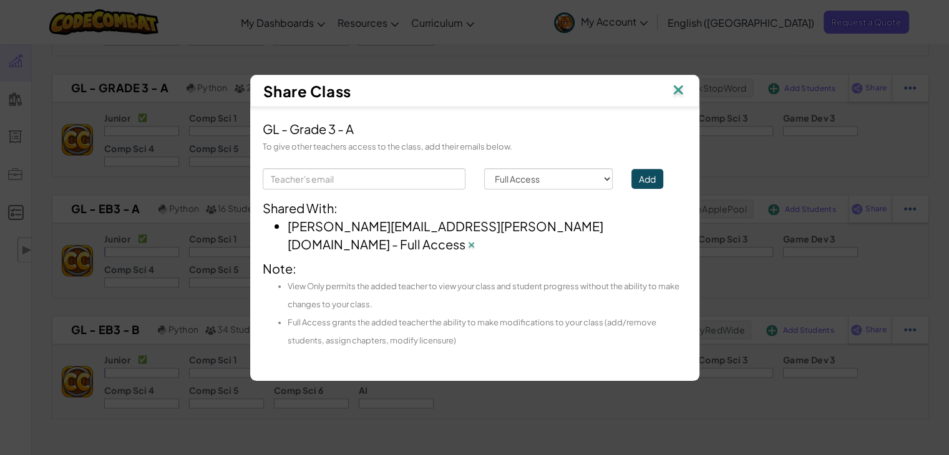
click at [681, 100] on img at bounding box center [678, 91] width 16 height 19
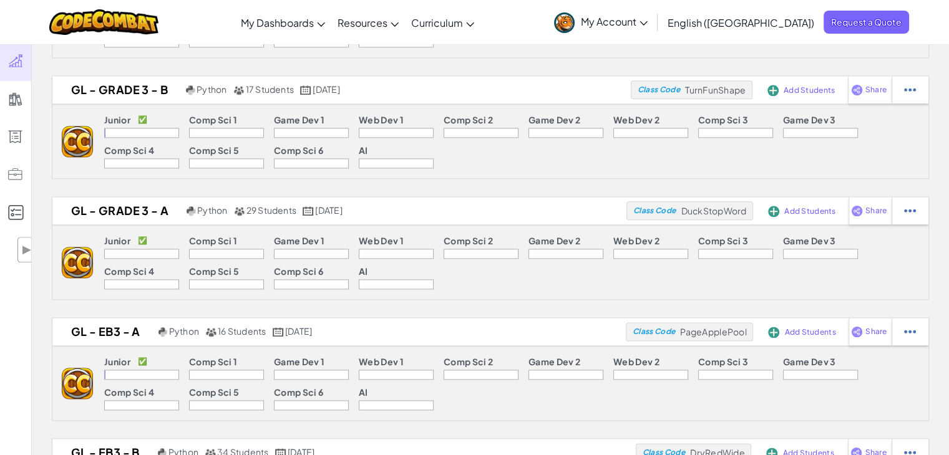
scroll to position [1451, 0]
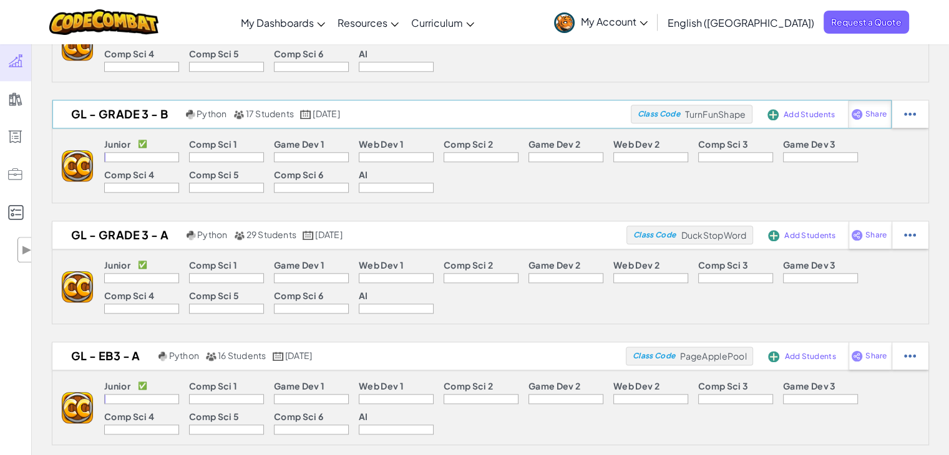
click at [859, 113] on img at bounding box center [857, 114] width 12 height 11
select select "write"
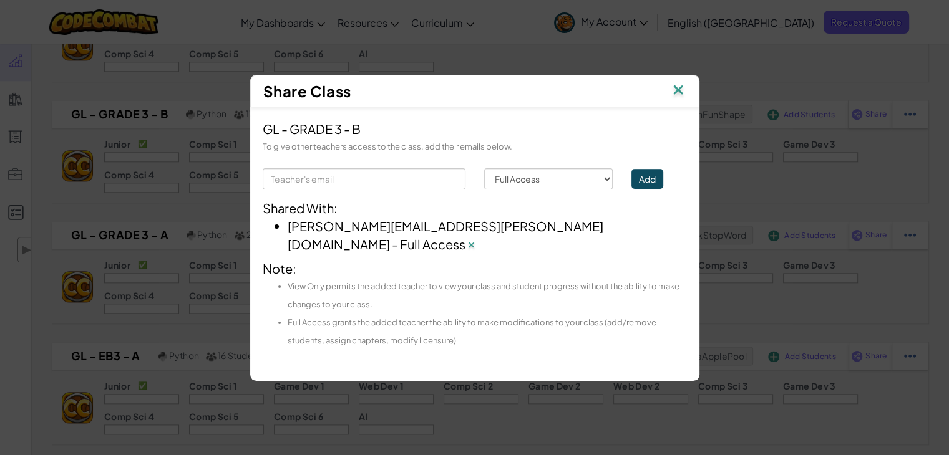
click at [674, 98] on img at bounding box center [678, 91] width 16 height 19
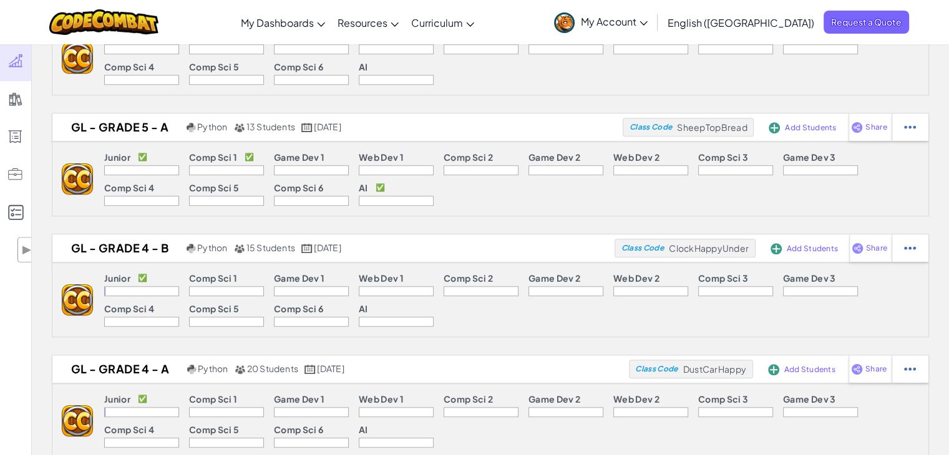
scroll to position [1088, 0]
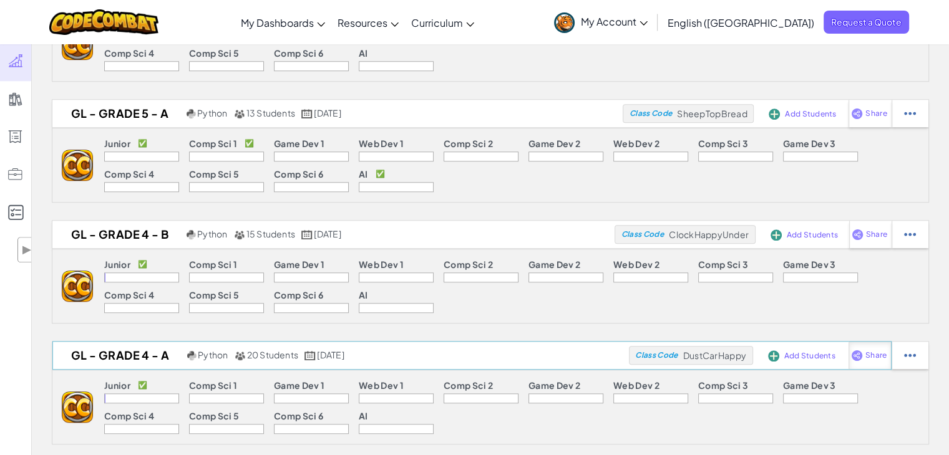
click at [861, 343] on div "Share" at bounding box center [869, 355] width 43 height 27
select select "write"
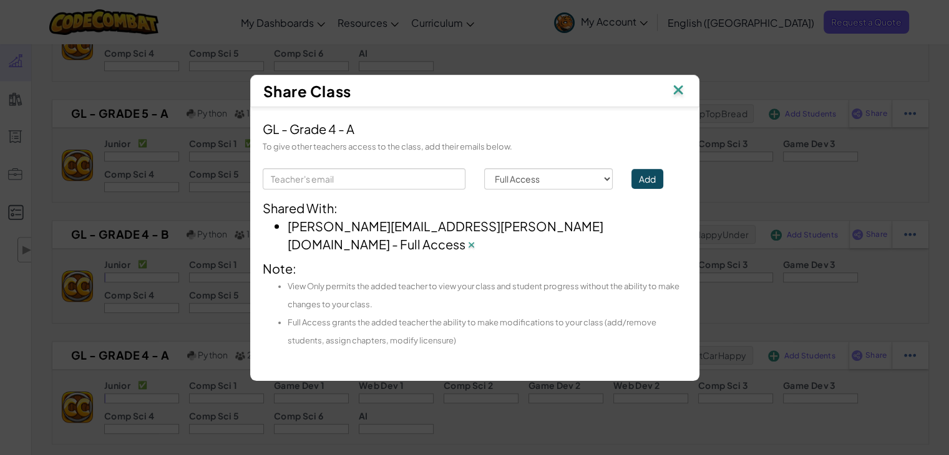
click at [681, 94] on img at bounding box center [678, 91] width 16 height 19
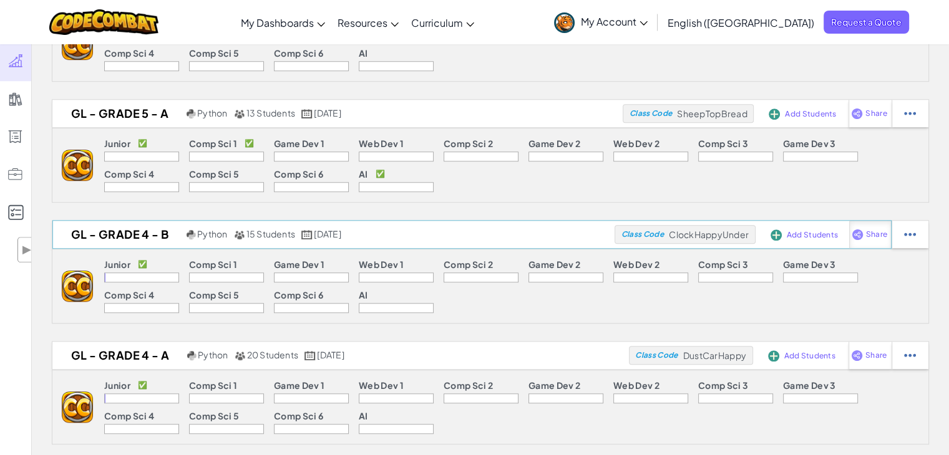
click at [875, 231] on span "Share" at bounding box center [876, 234] width 21 height 7
select select "write"
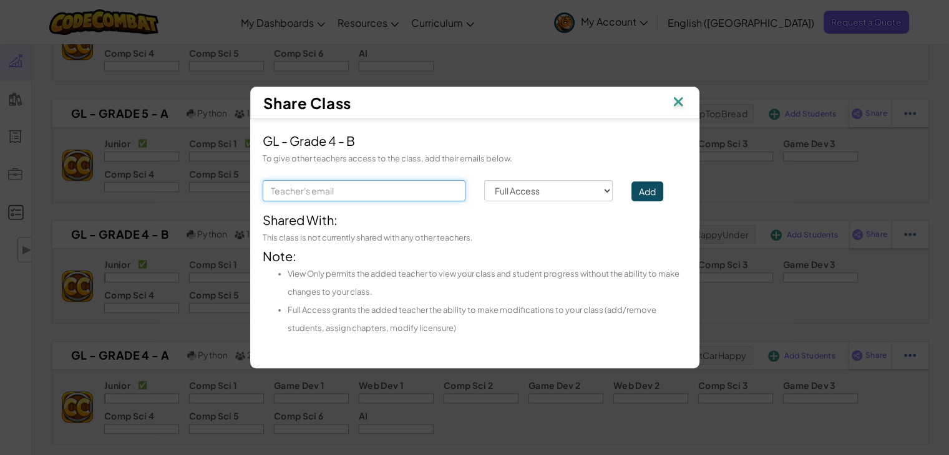
click at [424, 193] on input "text" at bounding box center [364, 190] width 203 height 21
type input "louis.abdallah@unique-minds.org"
click at [650, 200] on button "Add" at bounding box center [647, 191] width 32 height 20
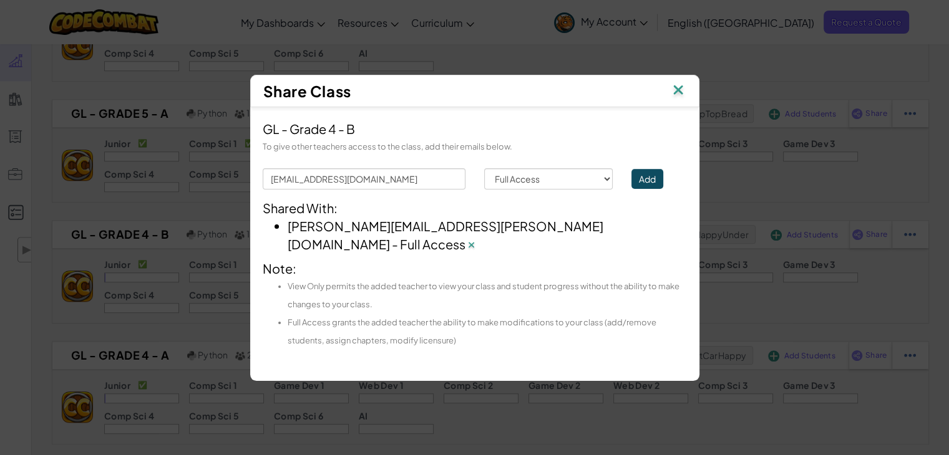
click at [673, 98] on img at bounding box center [678, 91] width 16 height 19
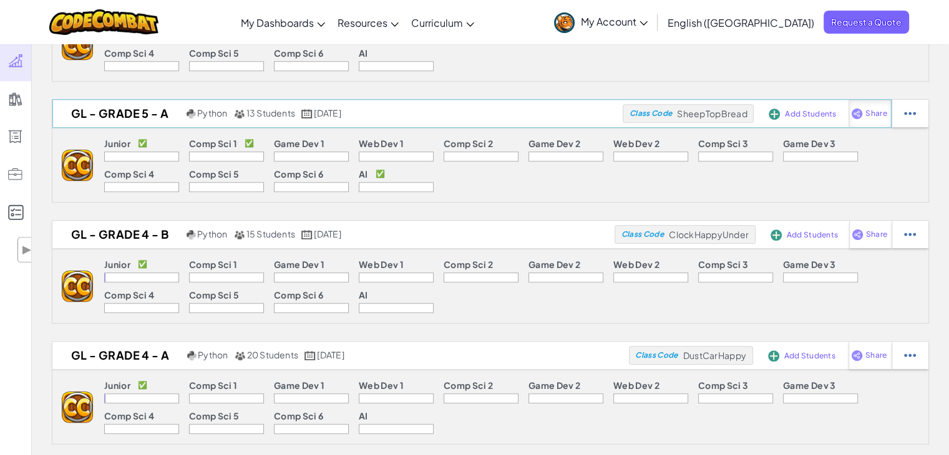
click at [868, 112] on span "Share" at bounding box center [875, 113] width 21 height 7
select select "write"
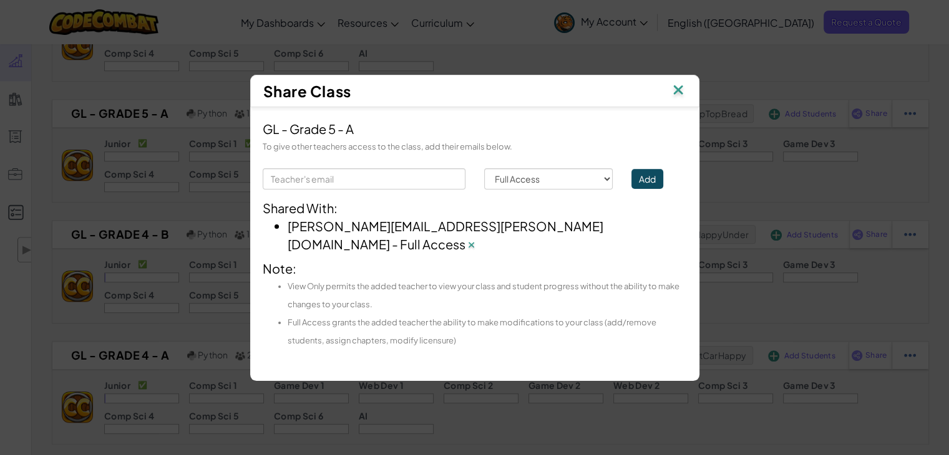
click at [684, 100] on img at bounding box center [678, 91] width 16 height 19
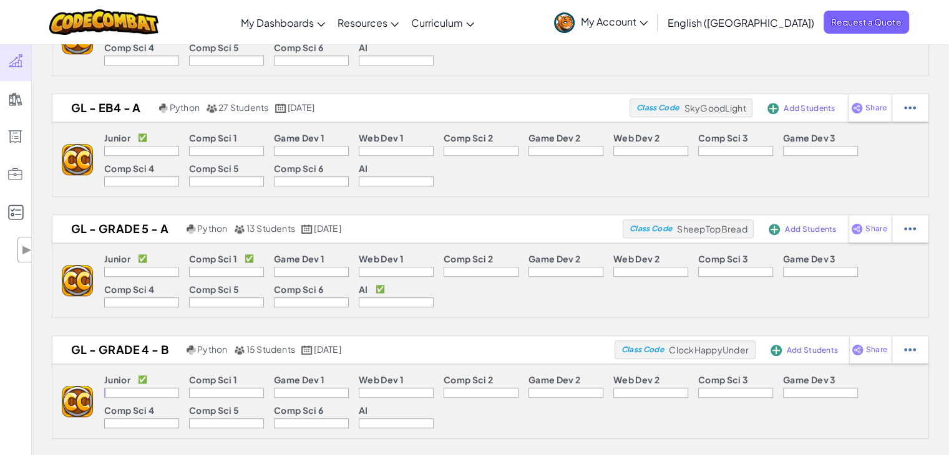
scroll to position [955, 0]
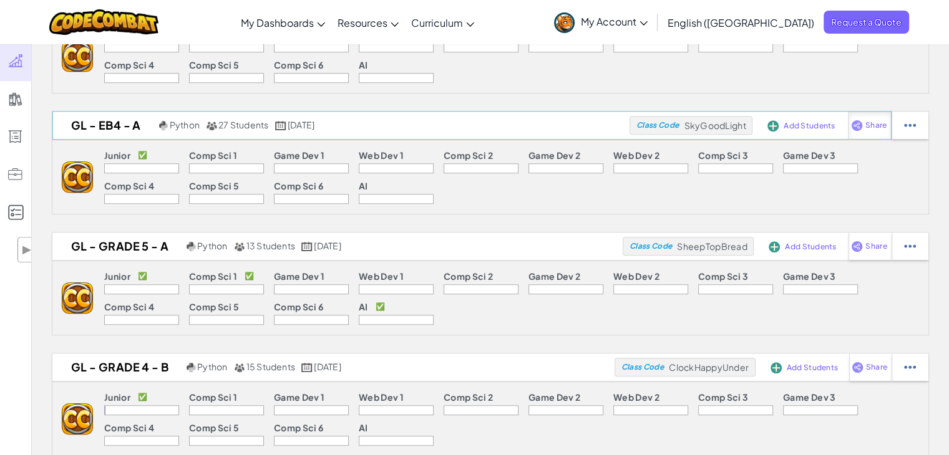
click at [870, 131] on div "Share" at bounding box center [869, 125] width 43 height 27
select select "write"
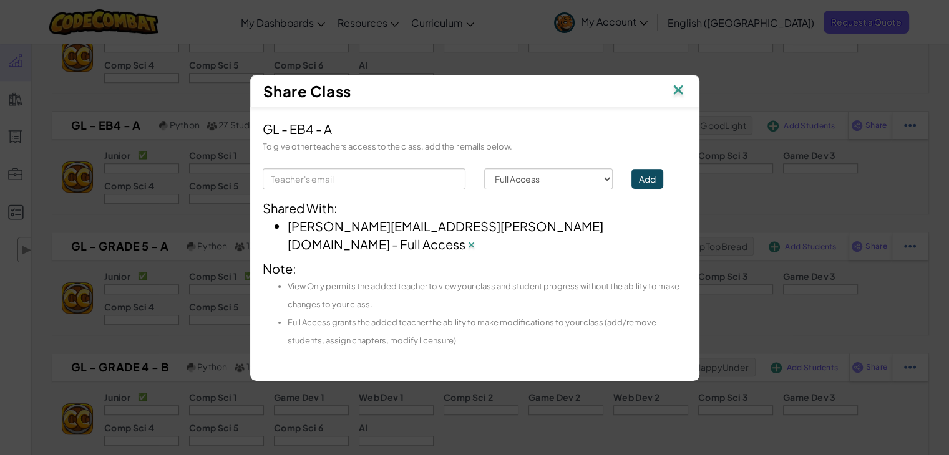
click at [676, 99] on img at bounding box center [678, 91] width 16 height 19
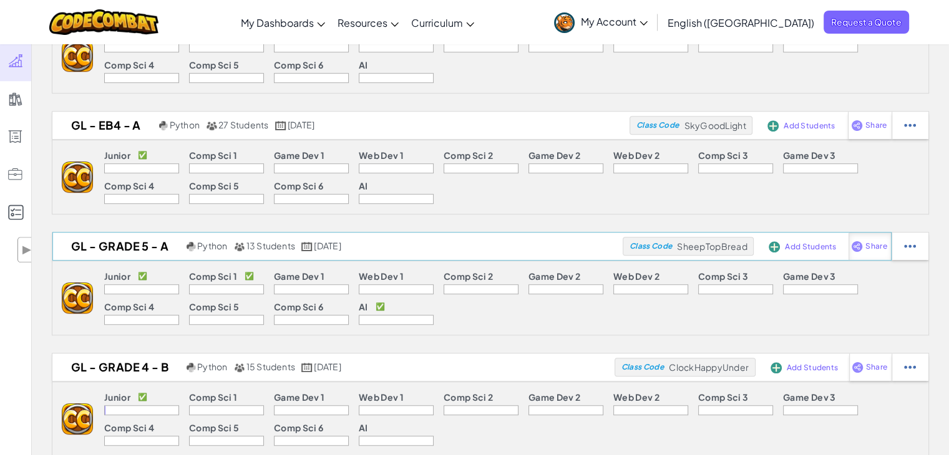
click at [871, 243] on span "Share" at bounding box center [875, 246] width 21 height 7
select select "write"
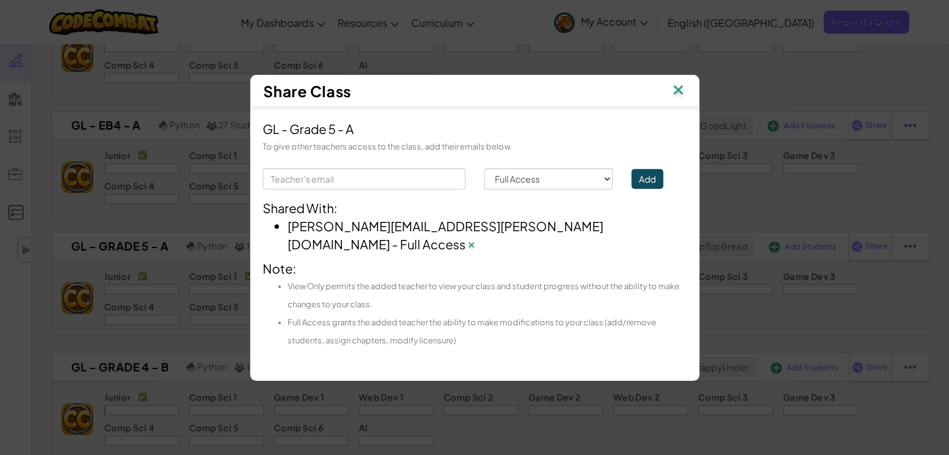
click at [679, 95] on img at bounding box center [678, 91] width 16 height 19
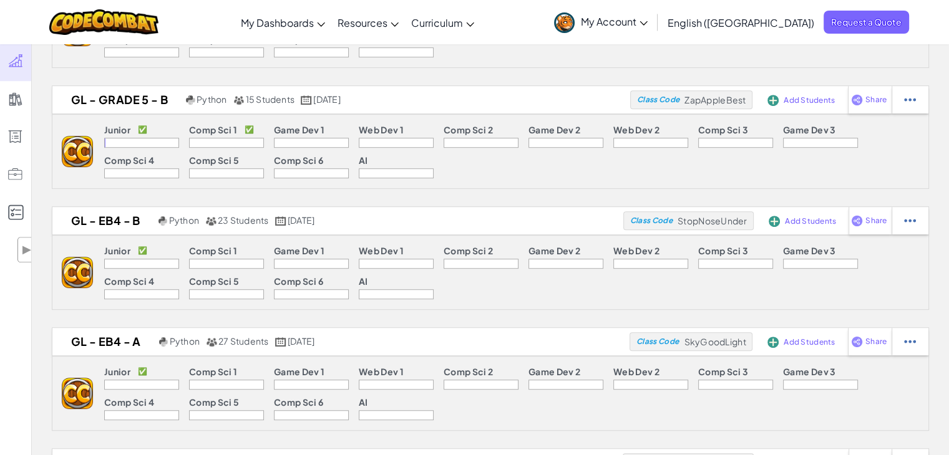
scroll to position [736, 0]
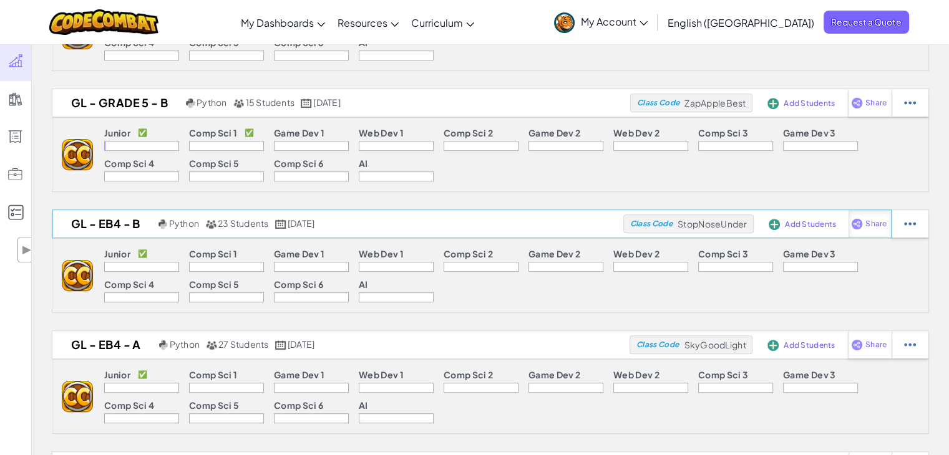
click at [878, 213] on div "Share" at bounding box center [869, 223] width 42 height 27
select select "write"
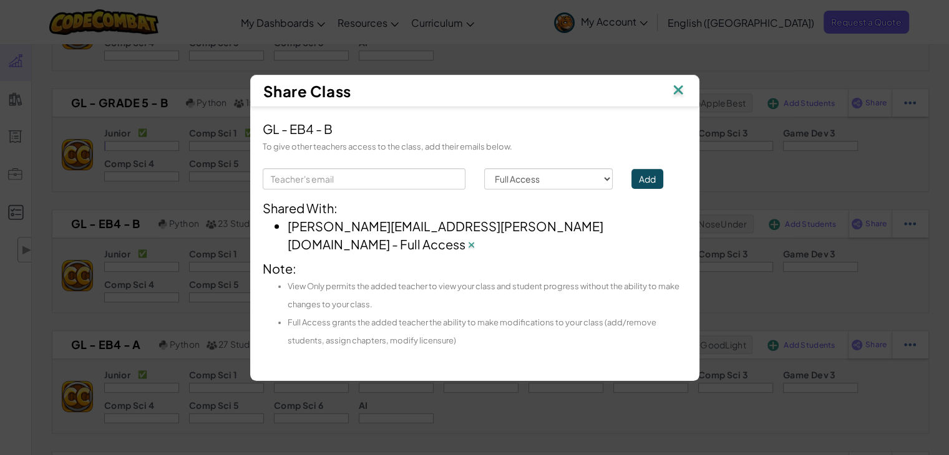
click at [678, 98] on img at bounding box center [678, 91] width 16 height 19
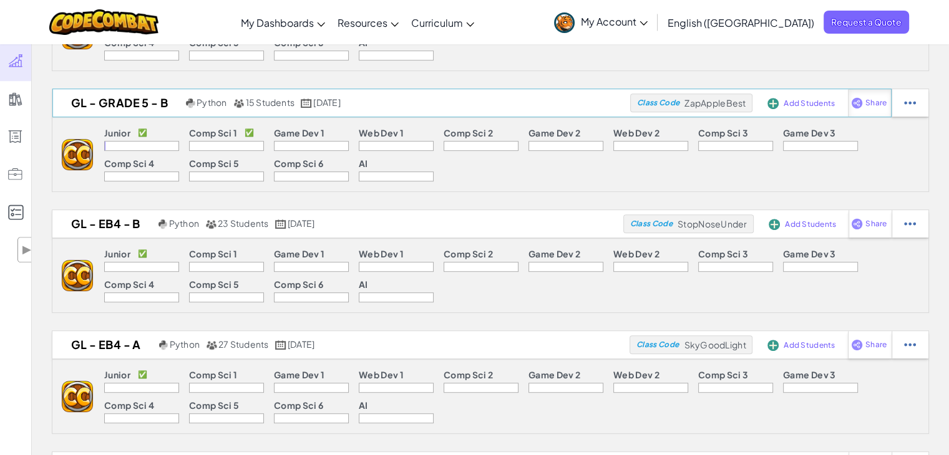
click at [871, 110] on div "Share" at bounding box center [869, 102] width 43 height 27
select select "write"
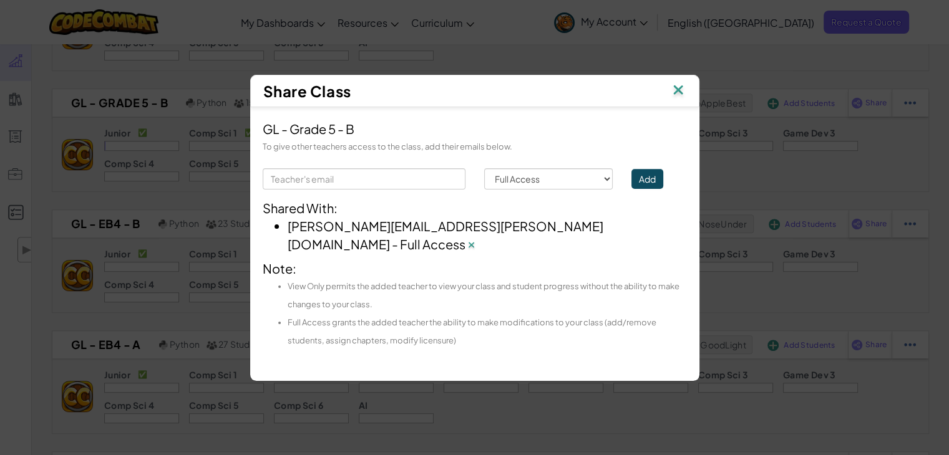
click at [675, 100] on img at bounding box center [678, 91] width 16 height 19
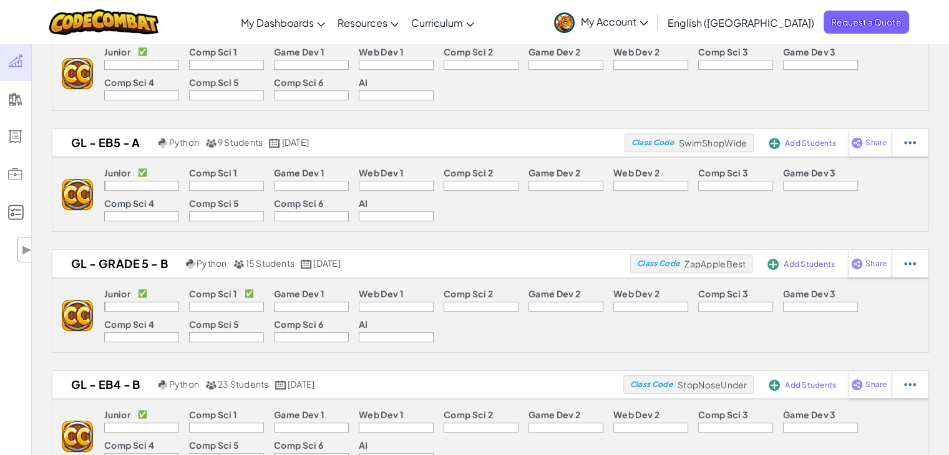
scroll to position [564, 0]
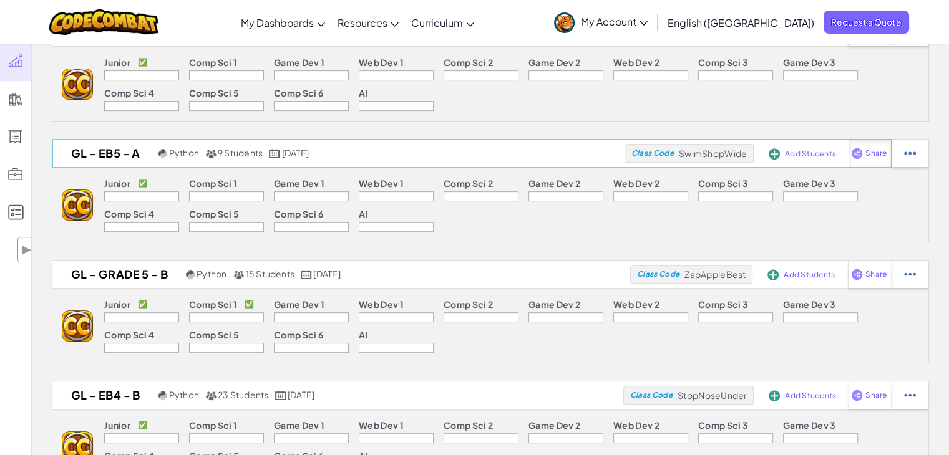
click at [873, 152] on span "Share" at bounding box center [875, 153] width 21 height 7
select select "write"
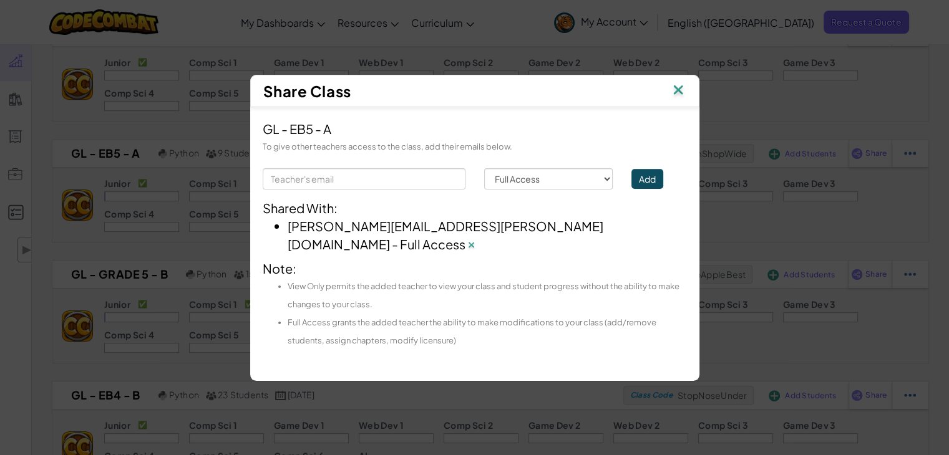
click at [680, 97] on img at bounding box center [678, 91] width 16 height 19
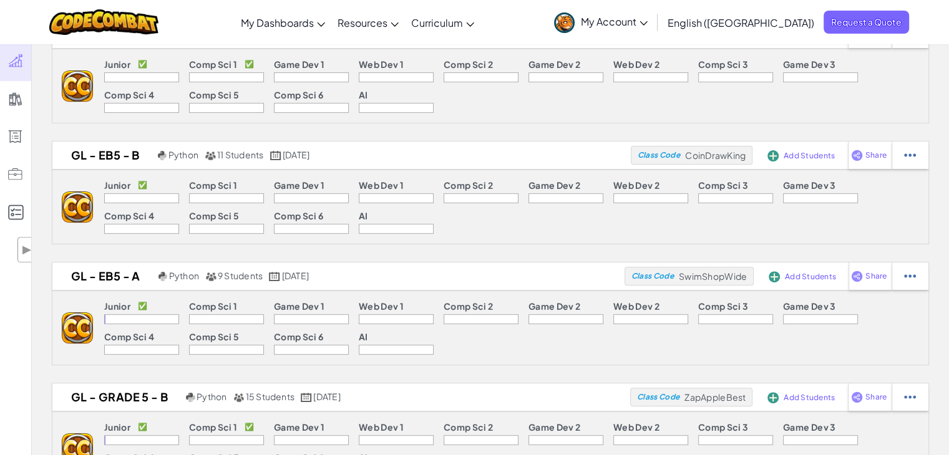
scroll to position [435, 0]
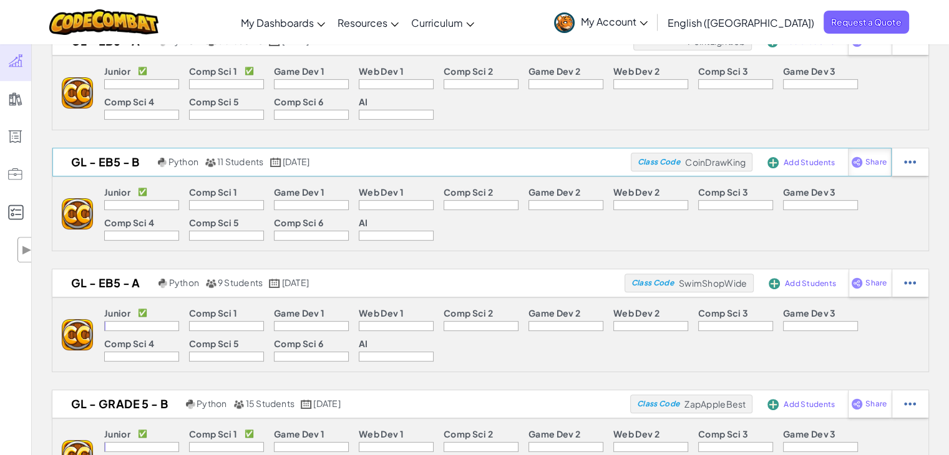
click at [857, 157] on img at bounding box center [857, 162] width 12 height 11
select select "write"
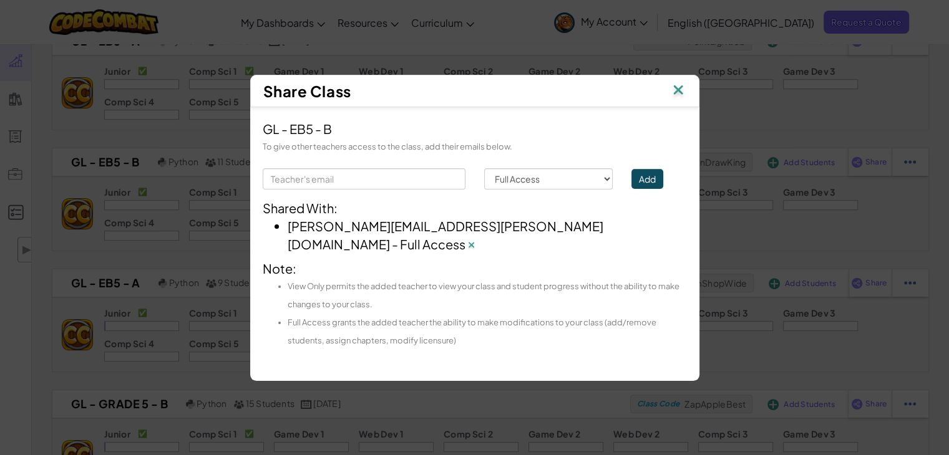
click at [679, 100] on img at bounding box center [678, 91] width 16 height 19
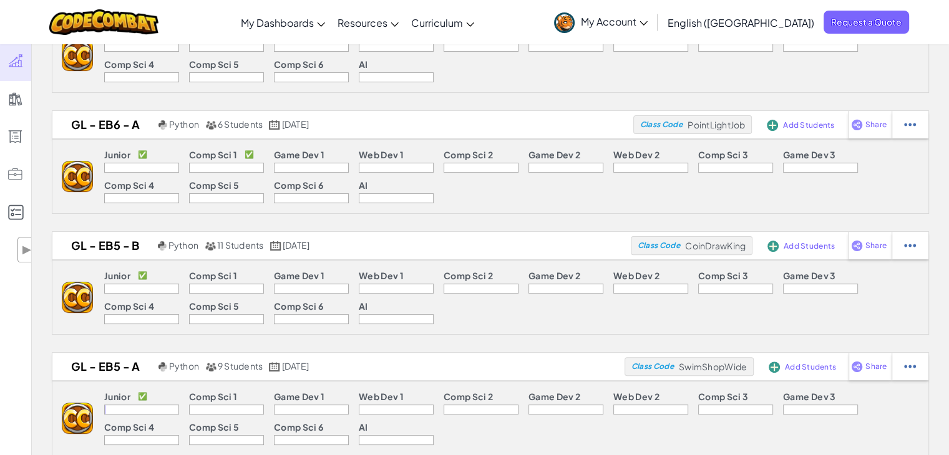
scroll to position [334, 0]
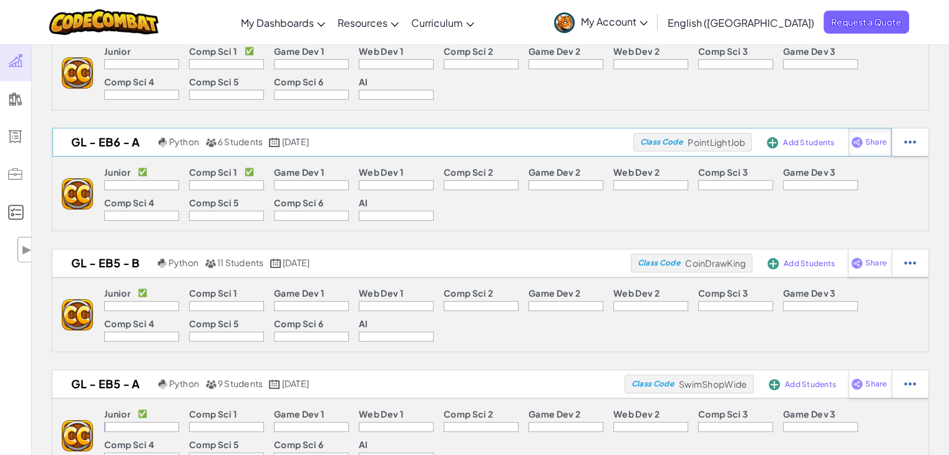
click at [881, 134] on div "Share" at bounding box center [870, 141] width 44 height 27
select select "write"
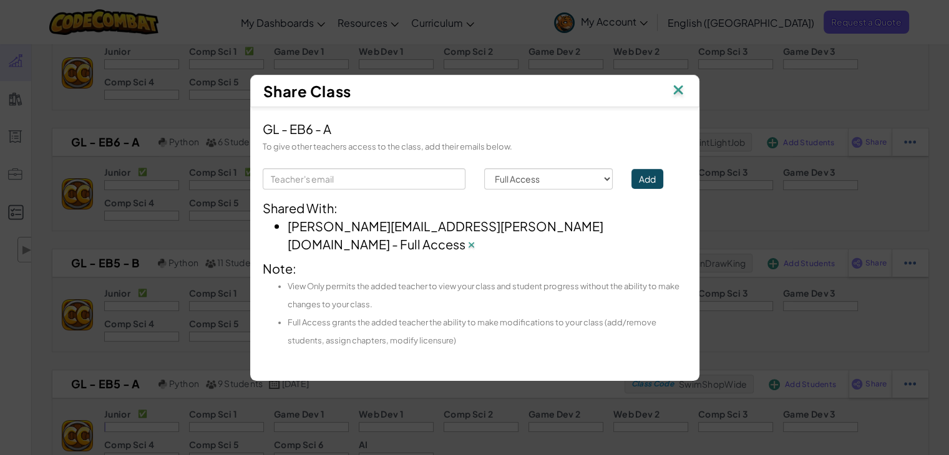
click at [673, 96] on img at bounding box center [678, 91] width 16 height 19
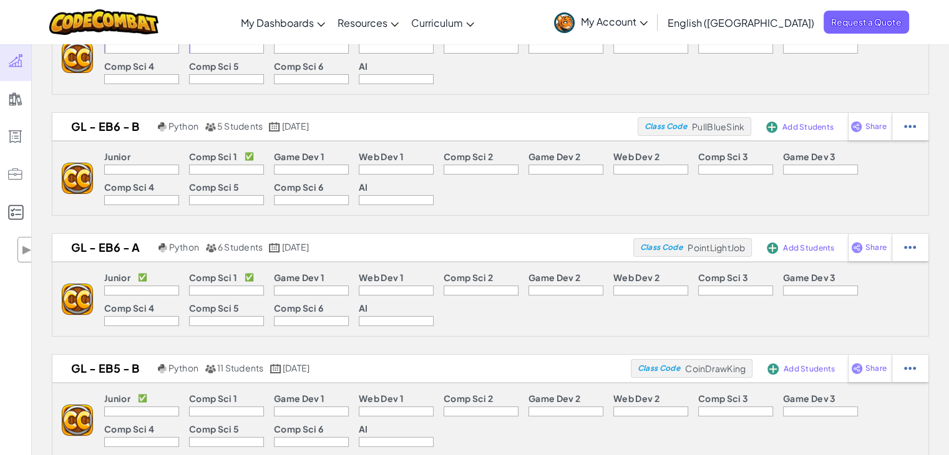
scroll to position [218, 0]
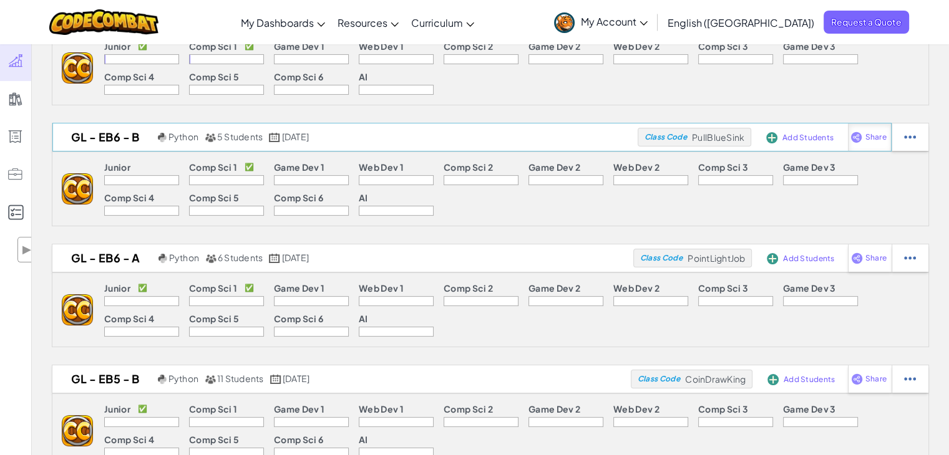
click at [876, 128] on div "Share" at bounding box center [870, 136] width 44 height 27
select select "write"
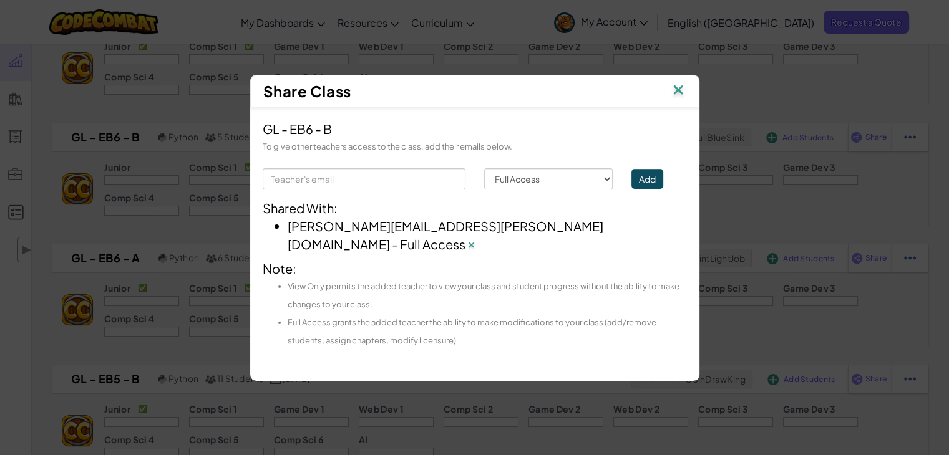
click at [676, 100] on img at bounding box center [678, 91] width 16 height 19
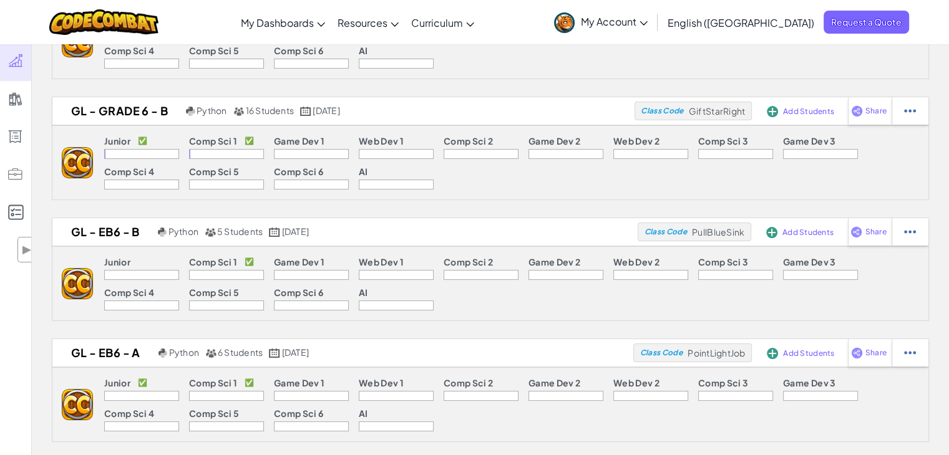
scroll to position [120, 0]
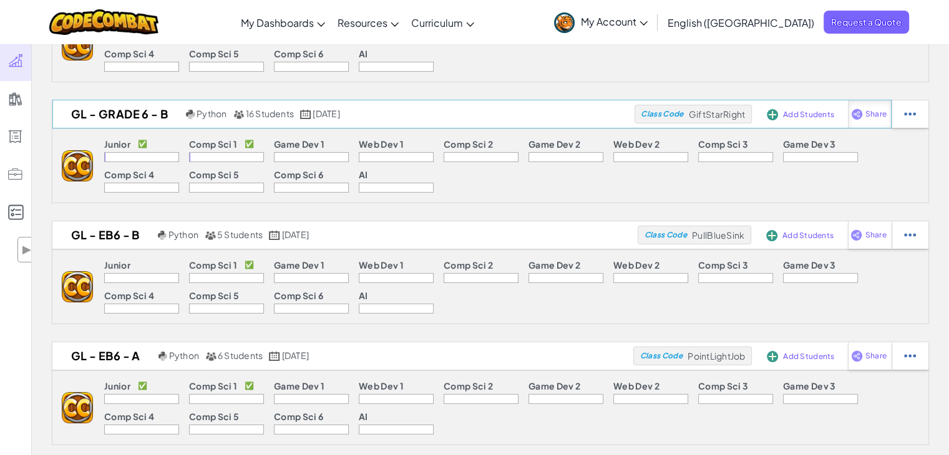
click at [879, 106] on div "Share" at bounding box center [870, 113] width 44 height 27
select select "write"
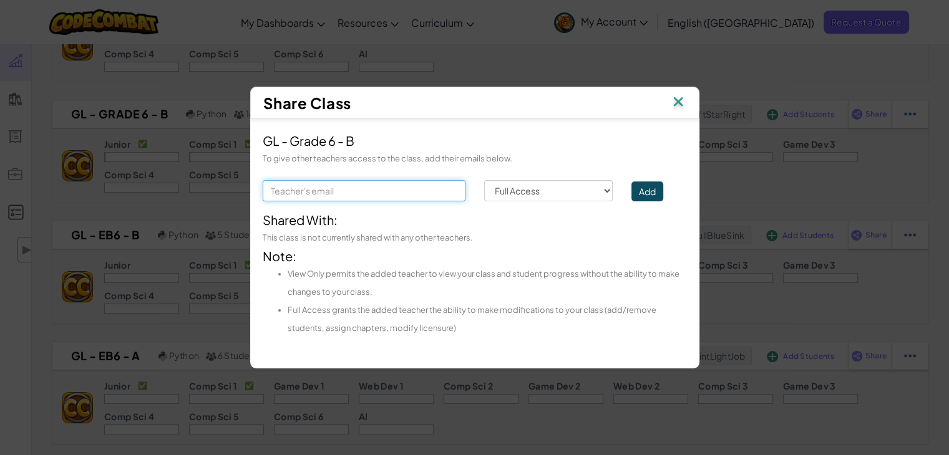
click at [427, 191] on input "text" at bounding box center [364, 190] width 203 height 21
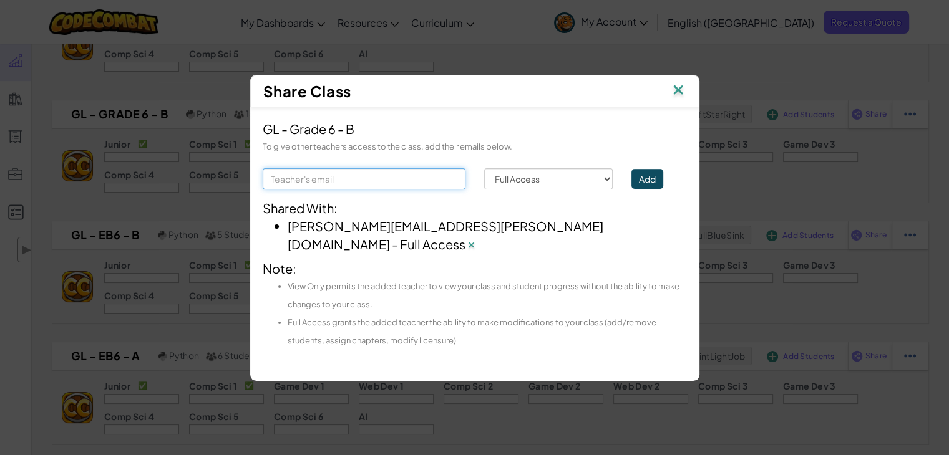
type input "louis.abdallah@unique-minds.org"
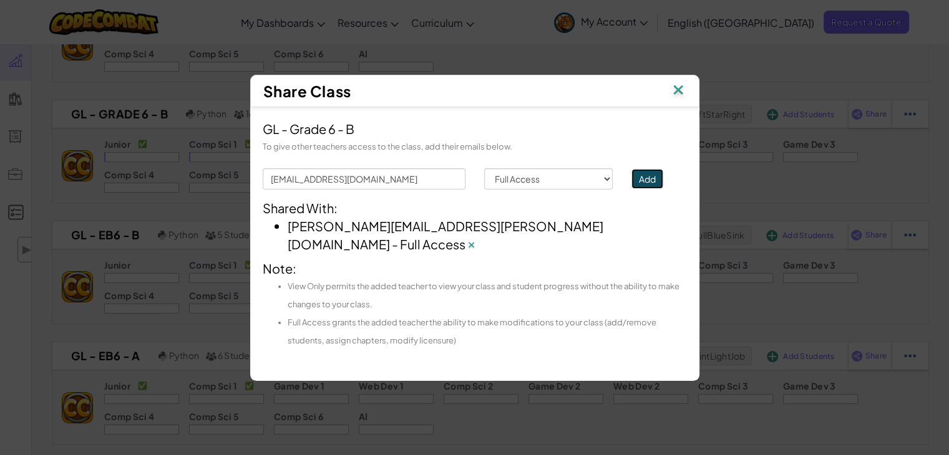
click at [652, 189] on button "Add" at bounding box center [647, 179] width 32 height 20
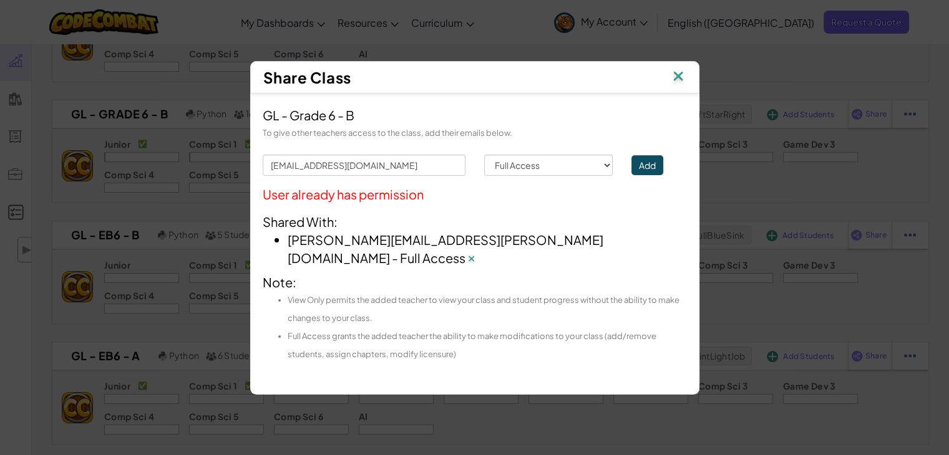
click at [679, 82] on img at bounding box center [678, 77] width 16 height 19
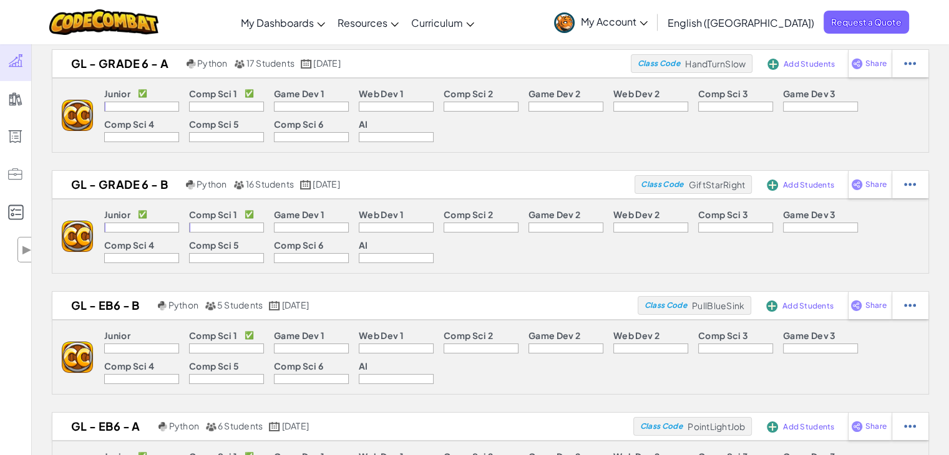
scroll to position [0, 0]
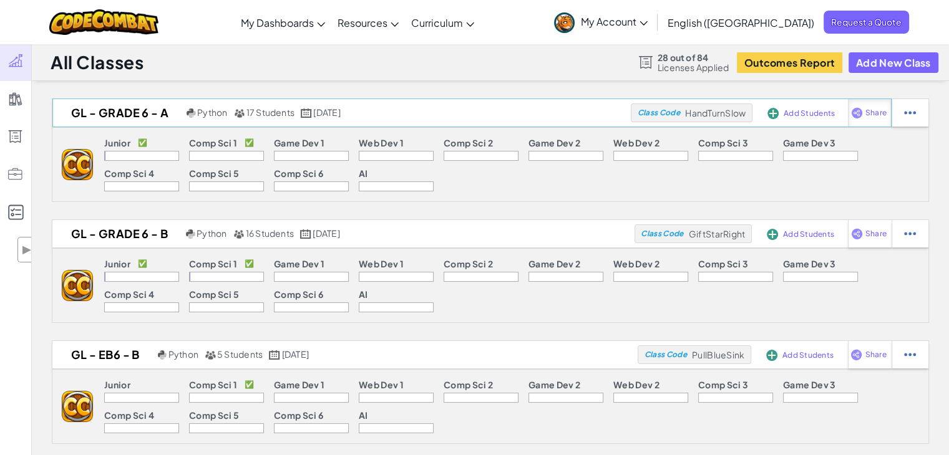
click at [873, 120] on div "Share" at bounding box center [869, 112] width 43 height 27
select select "write"
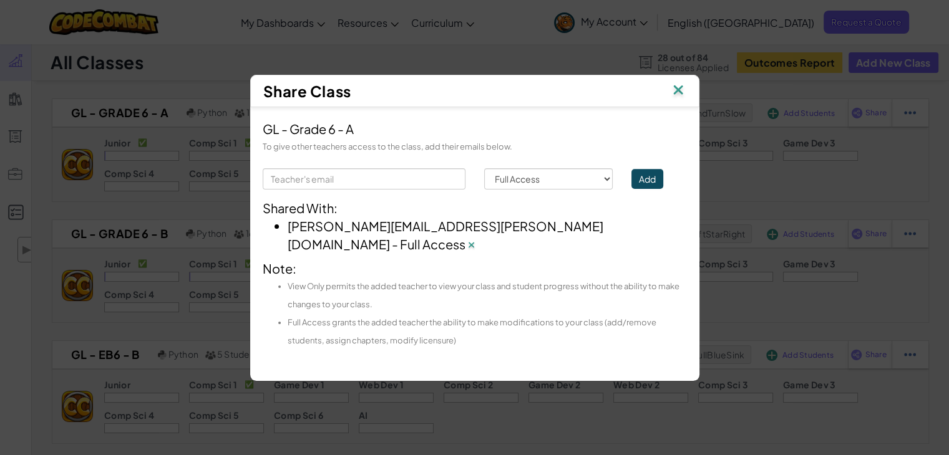
click at [674, 100] on img at bounding box center [678, 91] width 16 height 19
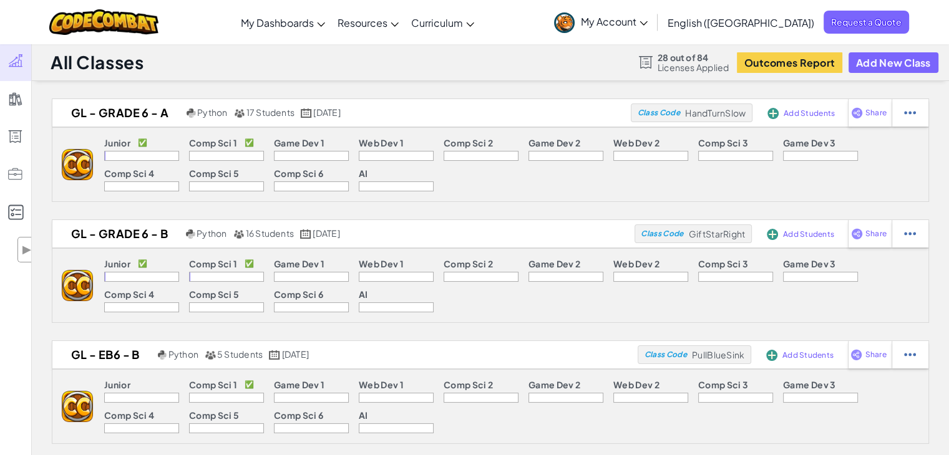
click at [647, 26] on span "My Account" at bounding box center [614, 21] width 67 height 13
click at [647, 21] on span "My Account" at bounding box center [614, 21] width 67 height 13
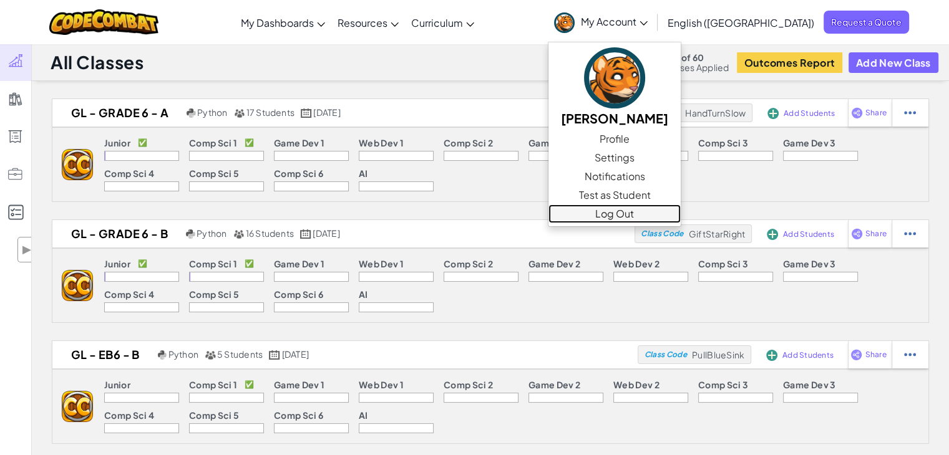
click at [680, 215] on link "Log Out" at bounding box center [614, 214] width 132 height 19
